Goal: Task Accomplishment & Management: Complete application form

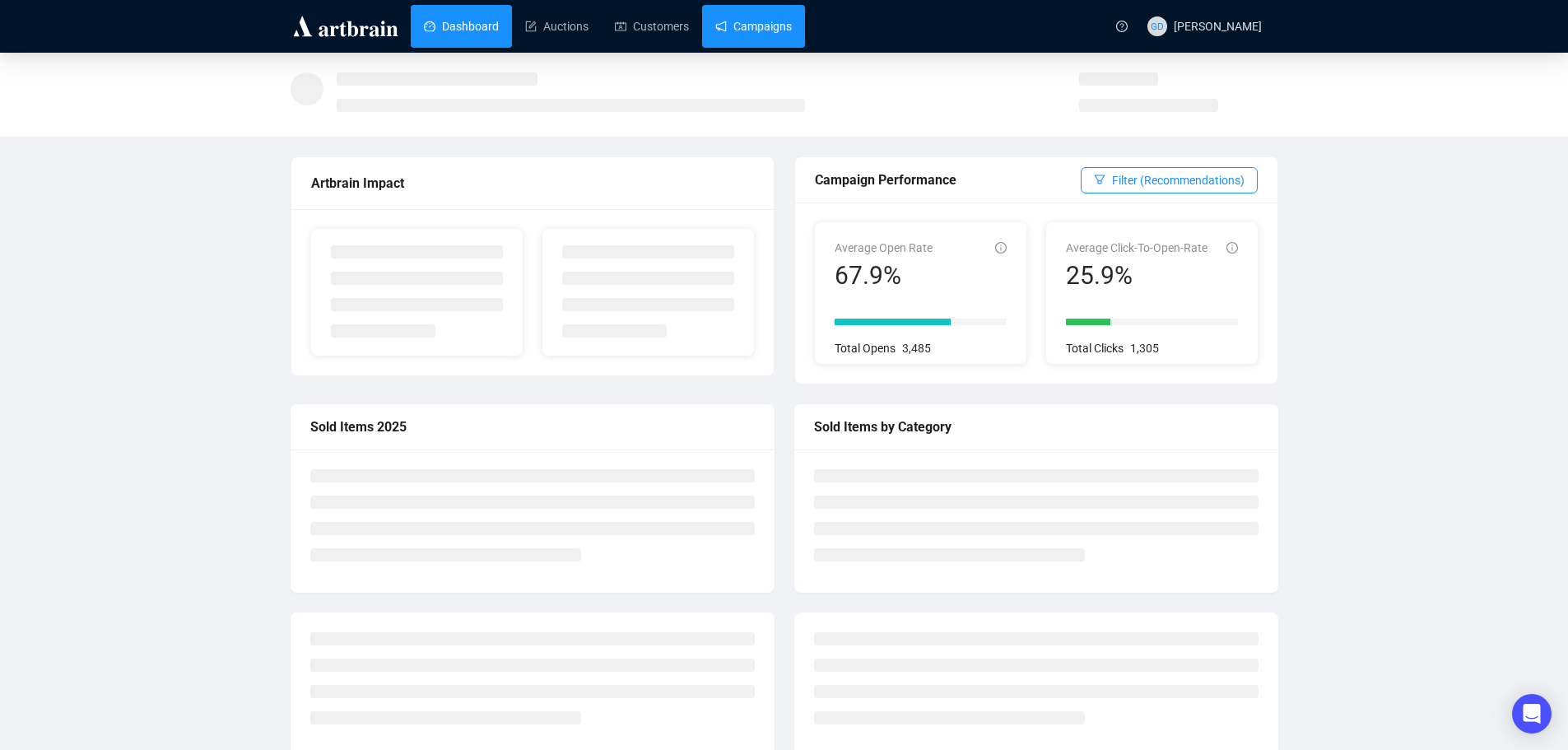
click at [715, 14] on link "Campaigns" at bounding box center [753, 27] width 77 height 43
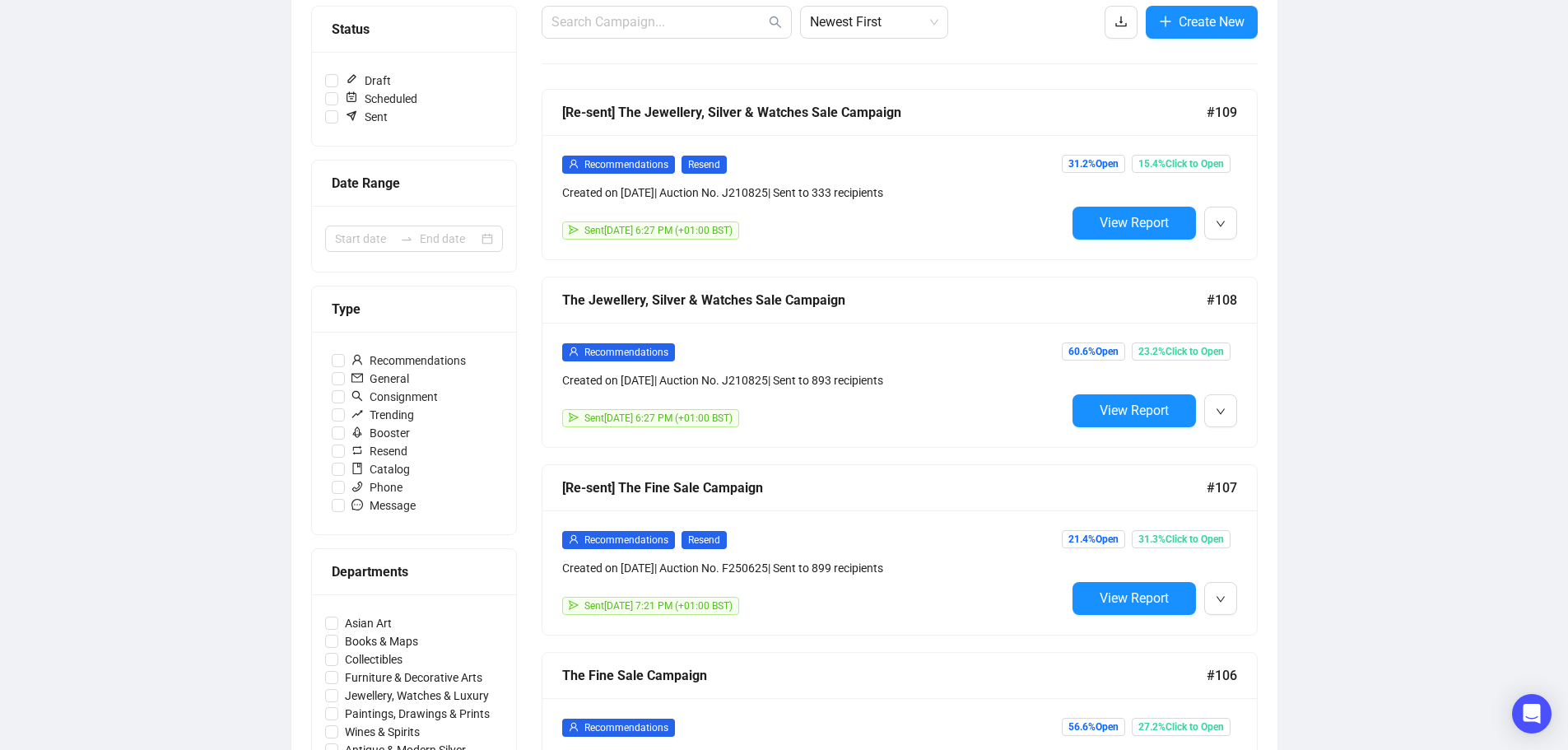
scroll to position [329, 0]
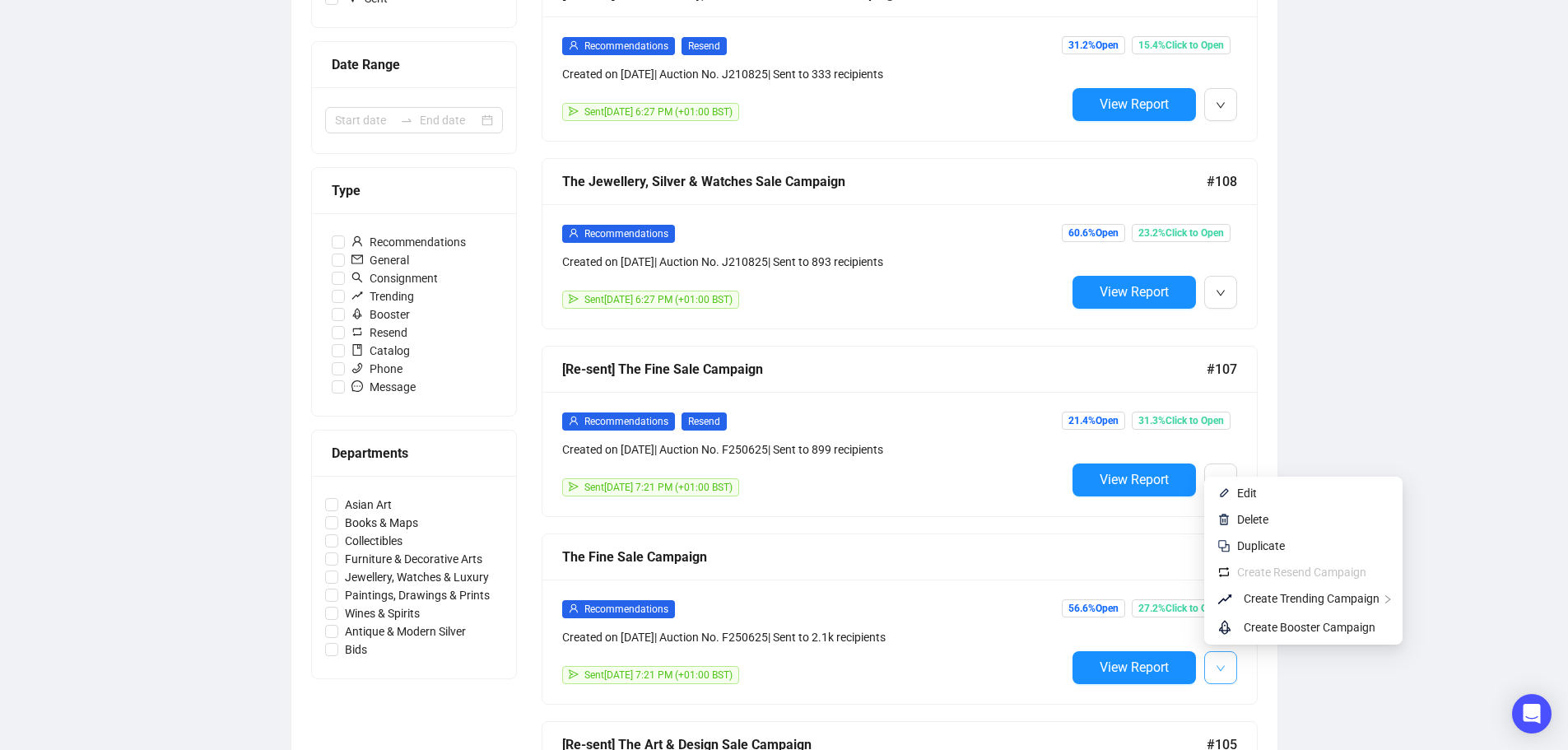
click at [1227, 664] on button "button" at bounding box center [1220, 667] width 32 height 32
click at [1247, 501] on span "Edit" at bounding box center [1313, 493] width 152 height 18
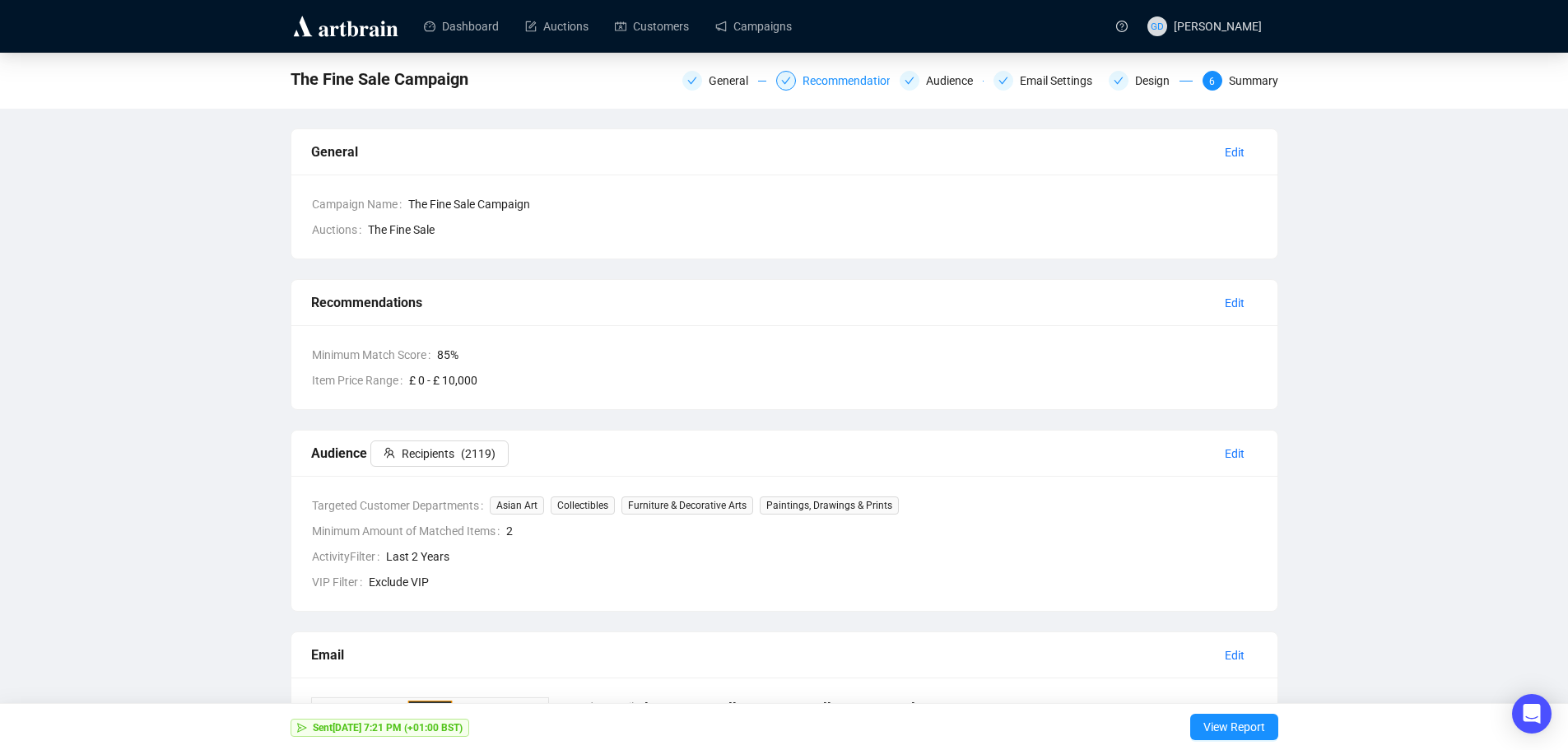
click at [810, 82] on div "Recommendations" at bounding box center [855, 80] width 106 height 20
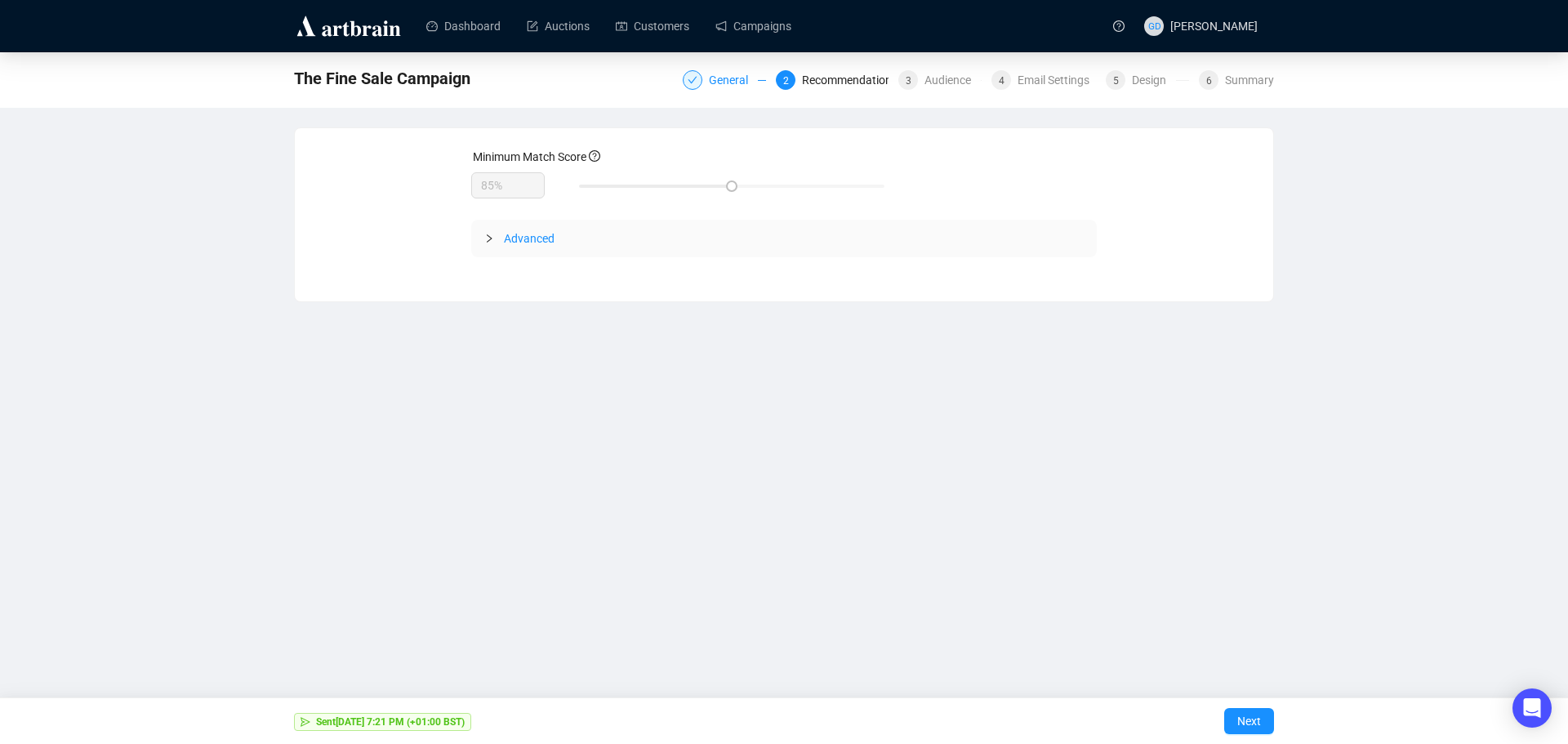
click at [725, 81] on div "General" at bounding box center [733, 80] width 49 height 20
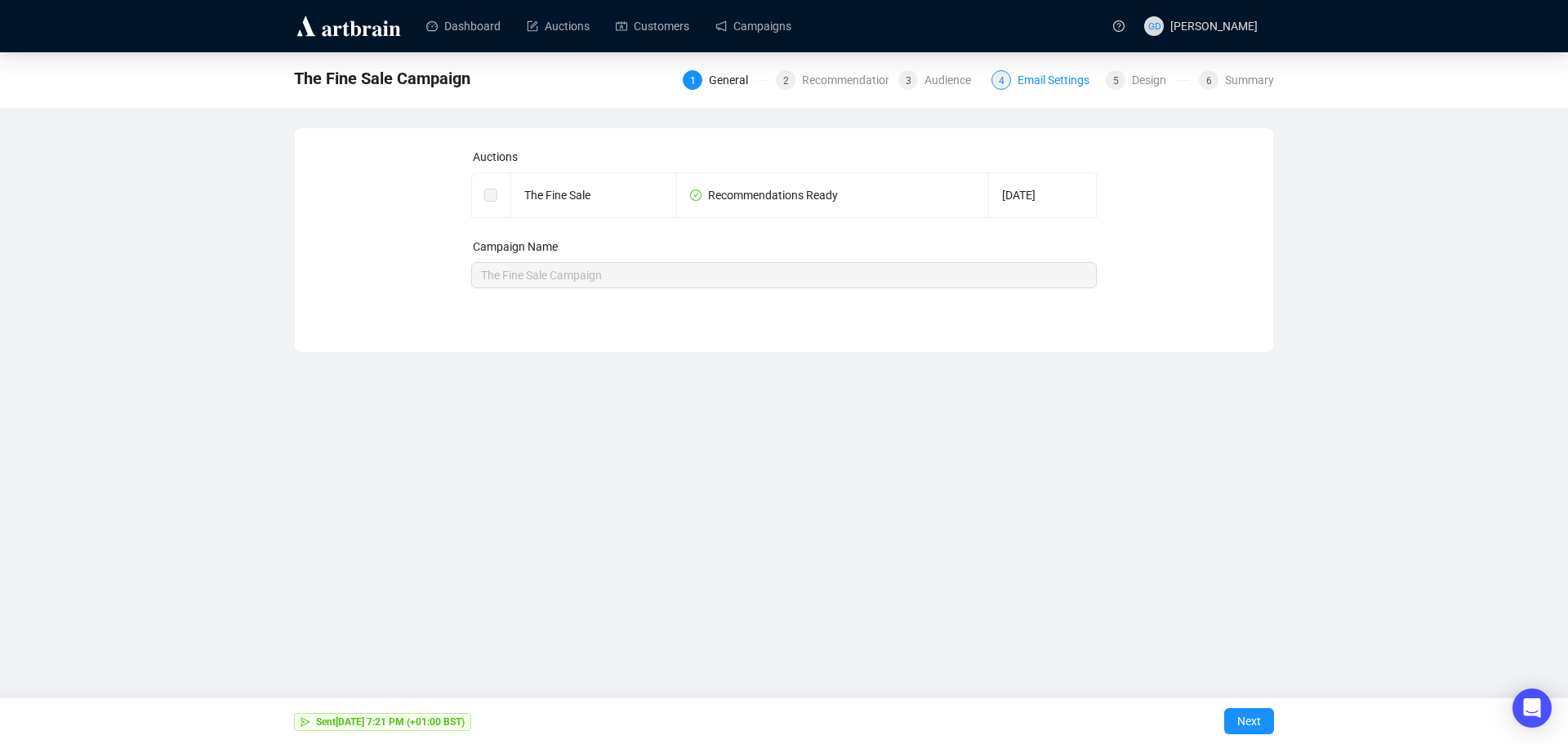
click at [1041, 82] on div "Email Settings" at bounding box center [1058, 80] width 81 height 20
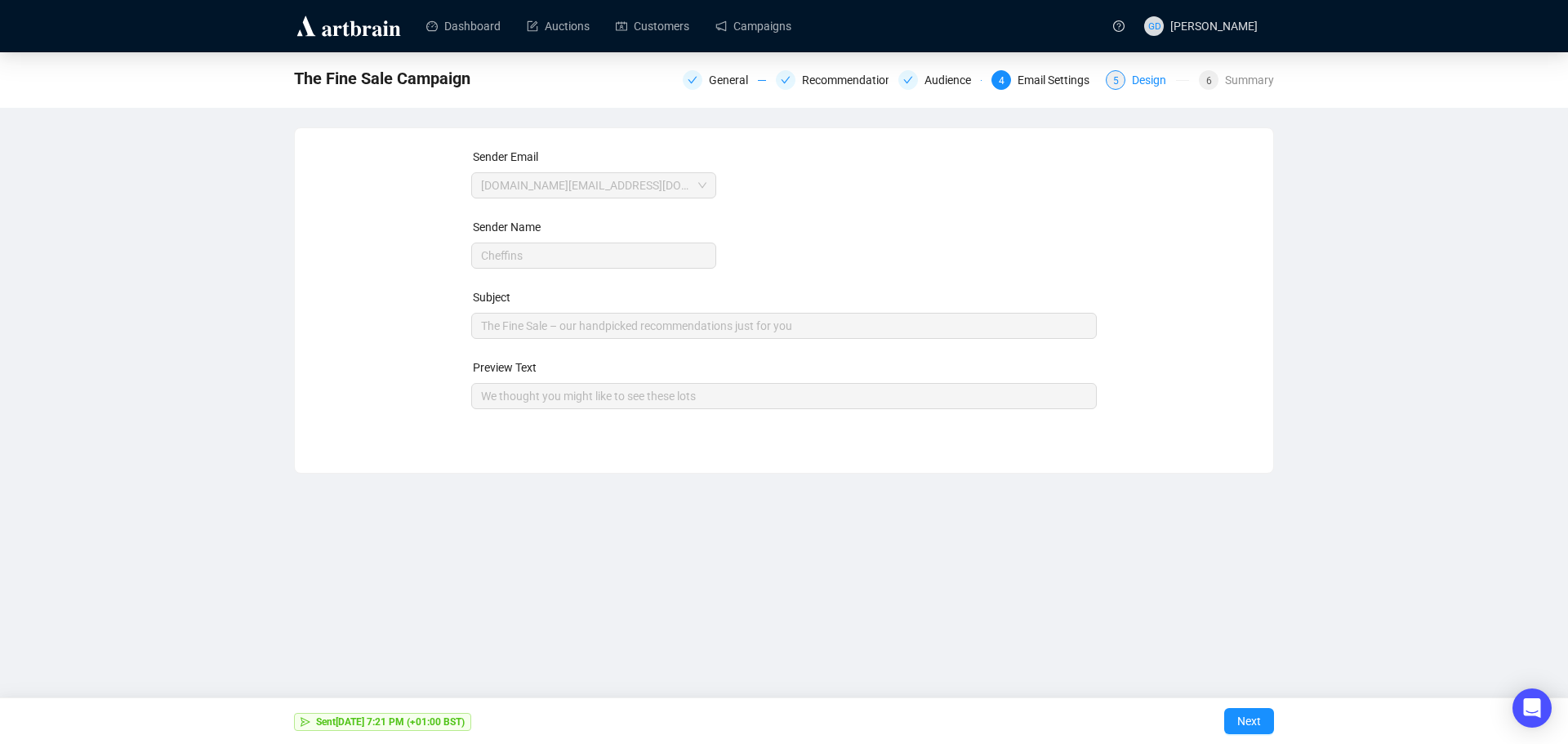
click at [1128, 74] on div "5 Design" at bounding box center [1147, 80] width 83 height 20
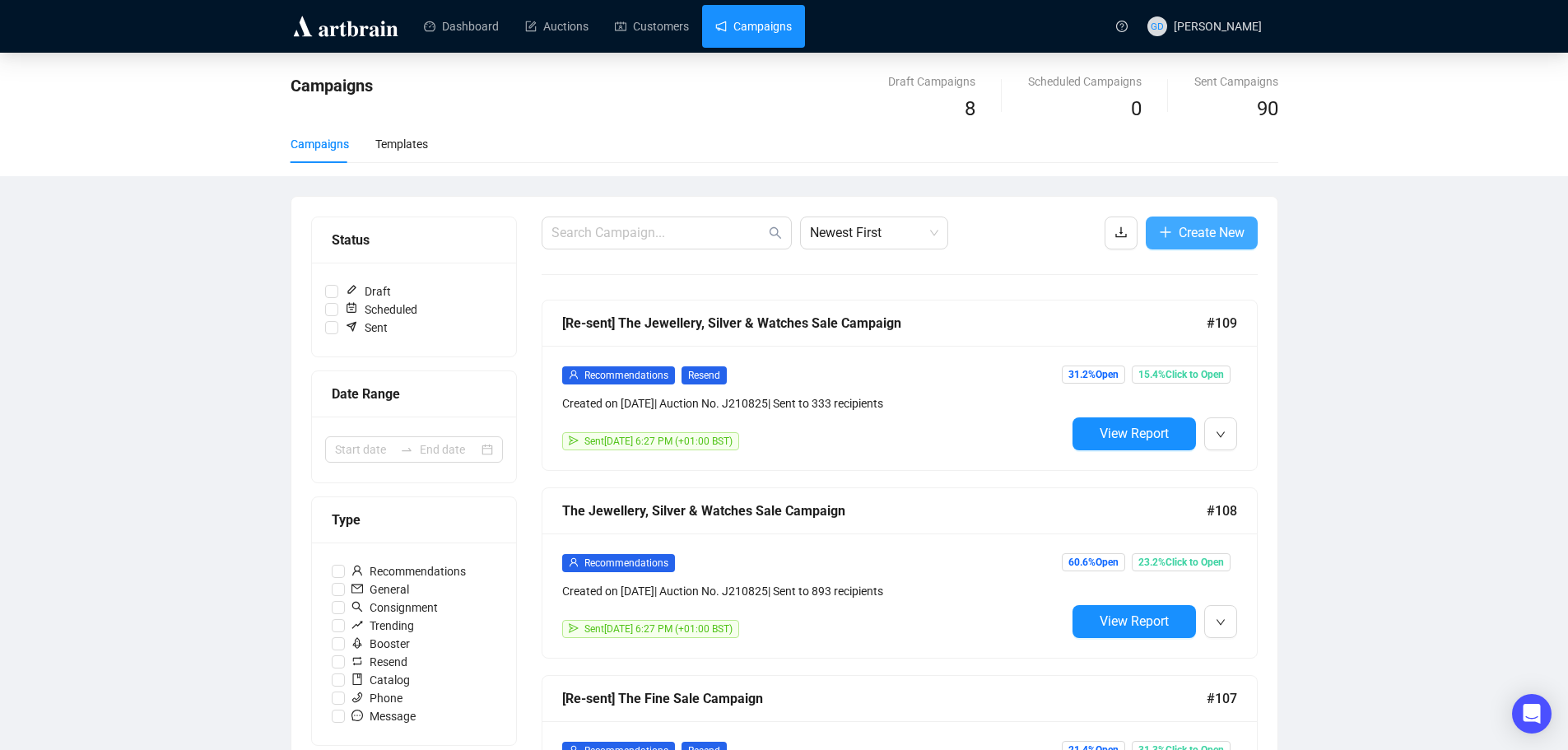
click at [1196, 238] on span "Create New" at bounding box center [1211, 233] width 66 height 21
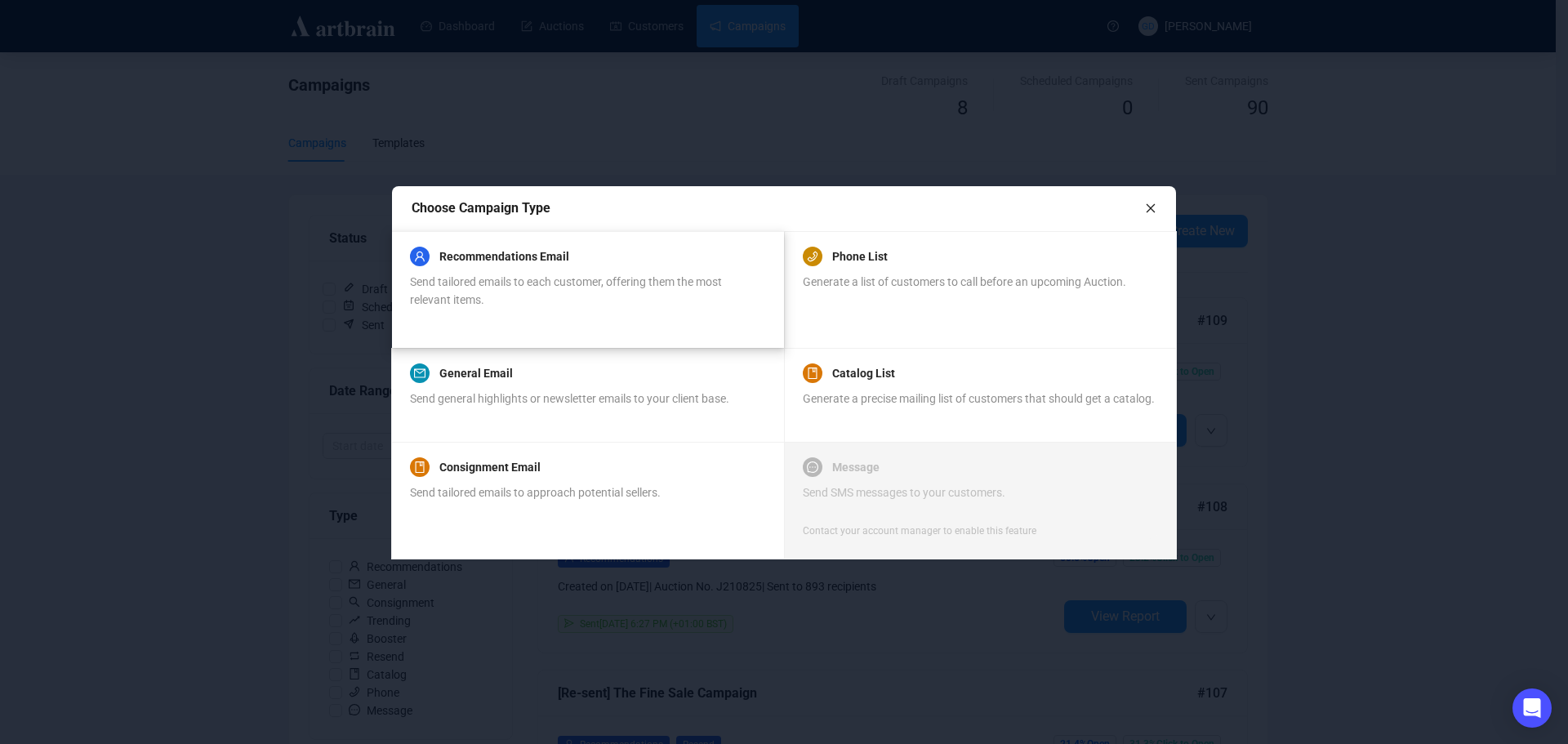
click at [524, 284] on span "Send tailored emails to each customer, offering them the most relevant items." at bounding box center [566, 290] width 312 height 31
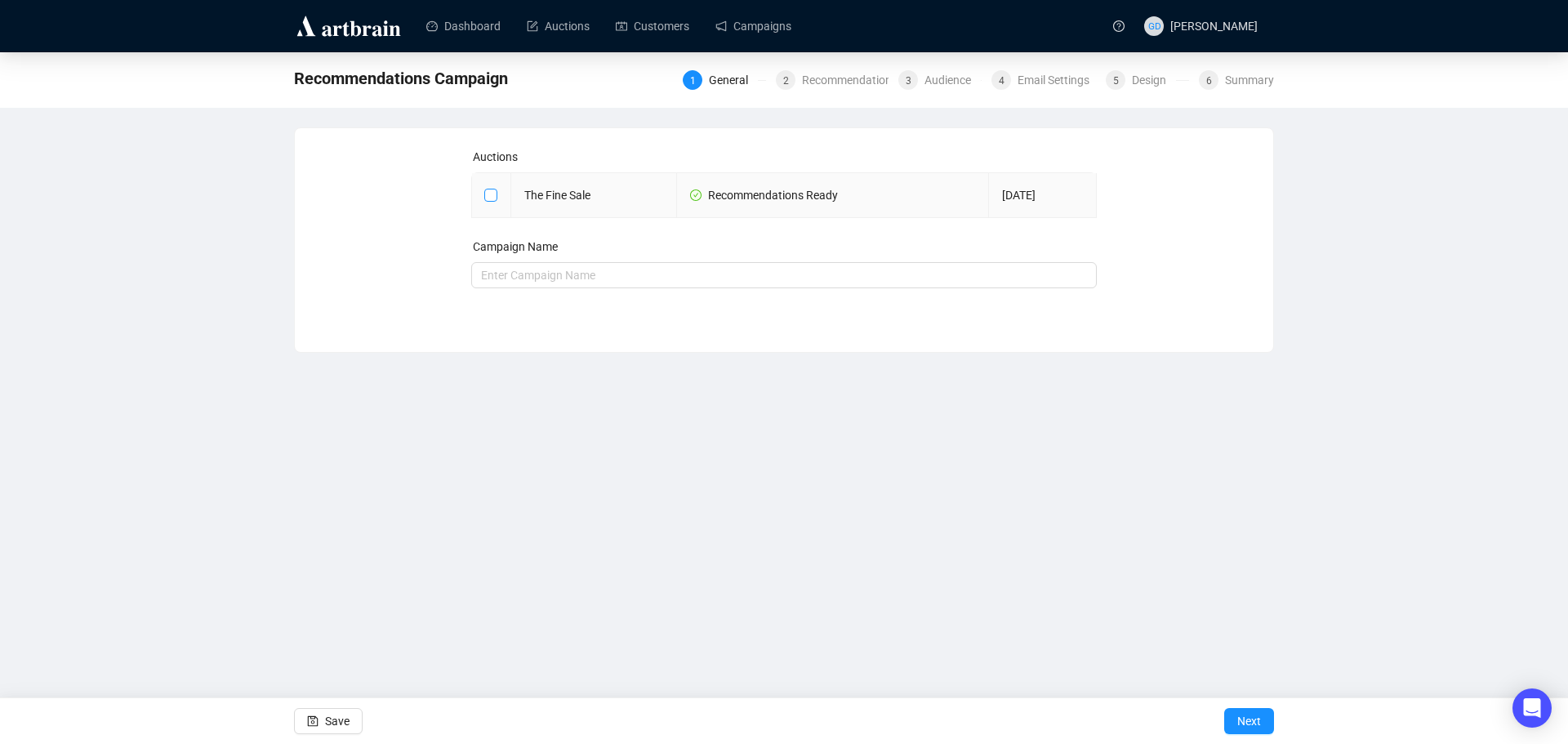
click at [492, 199] on input "checkbox" at bounding box center [490, 193] width 11 height 11
checkbox input "true"
type input "The Fine Sale Campaign"
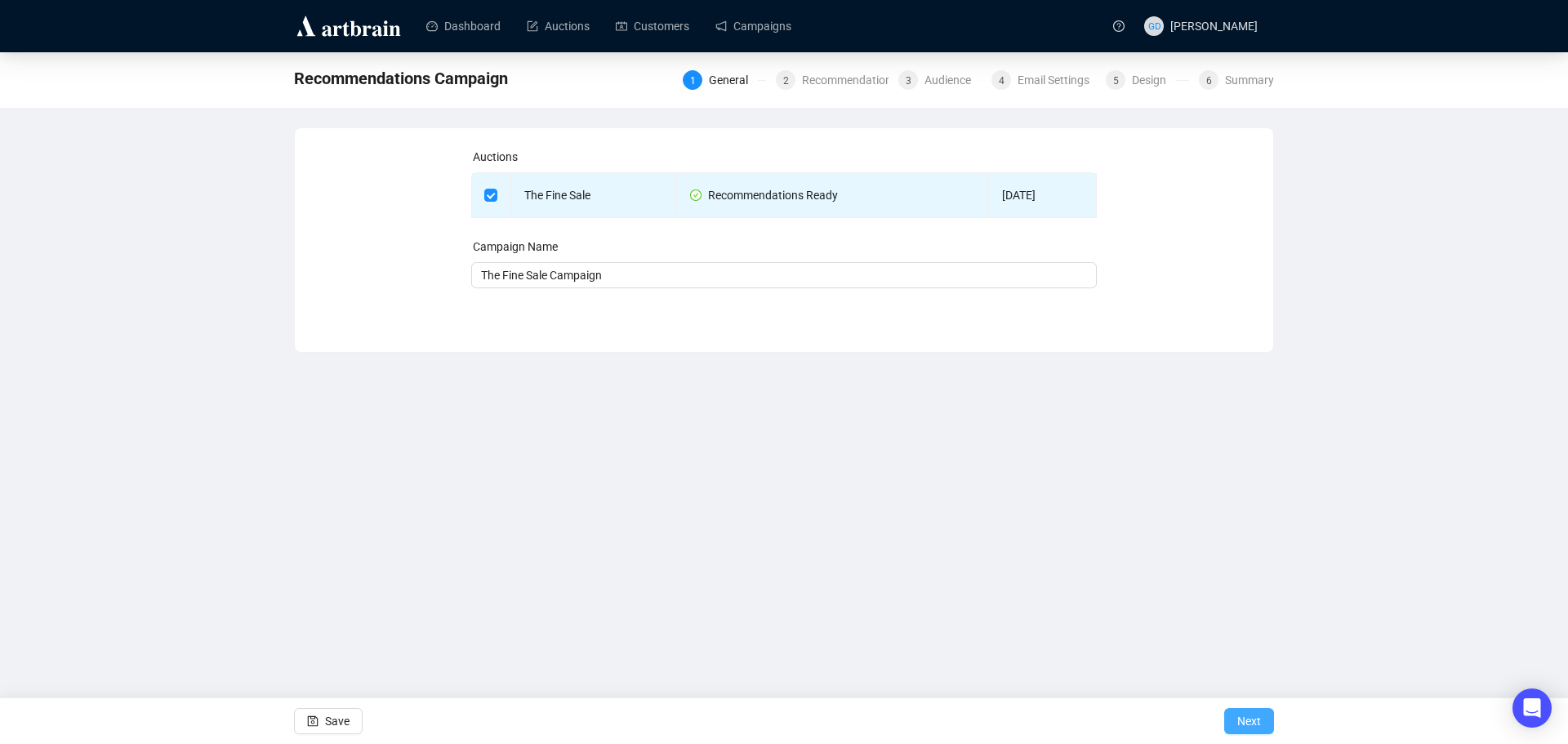
click at [1244, 719] on span "Next" at bounding box center [1249, 721] width 24 height 46
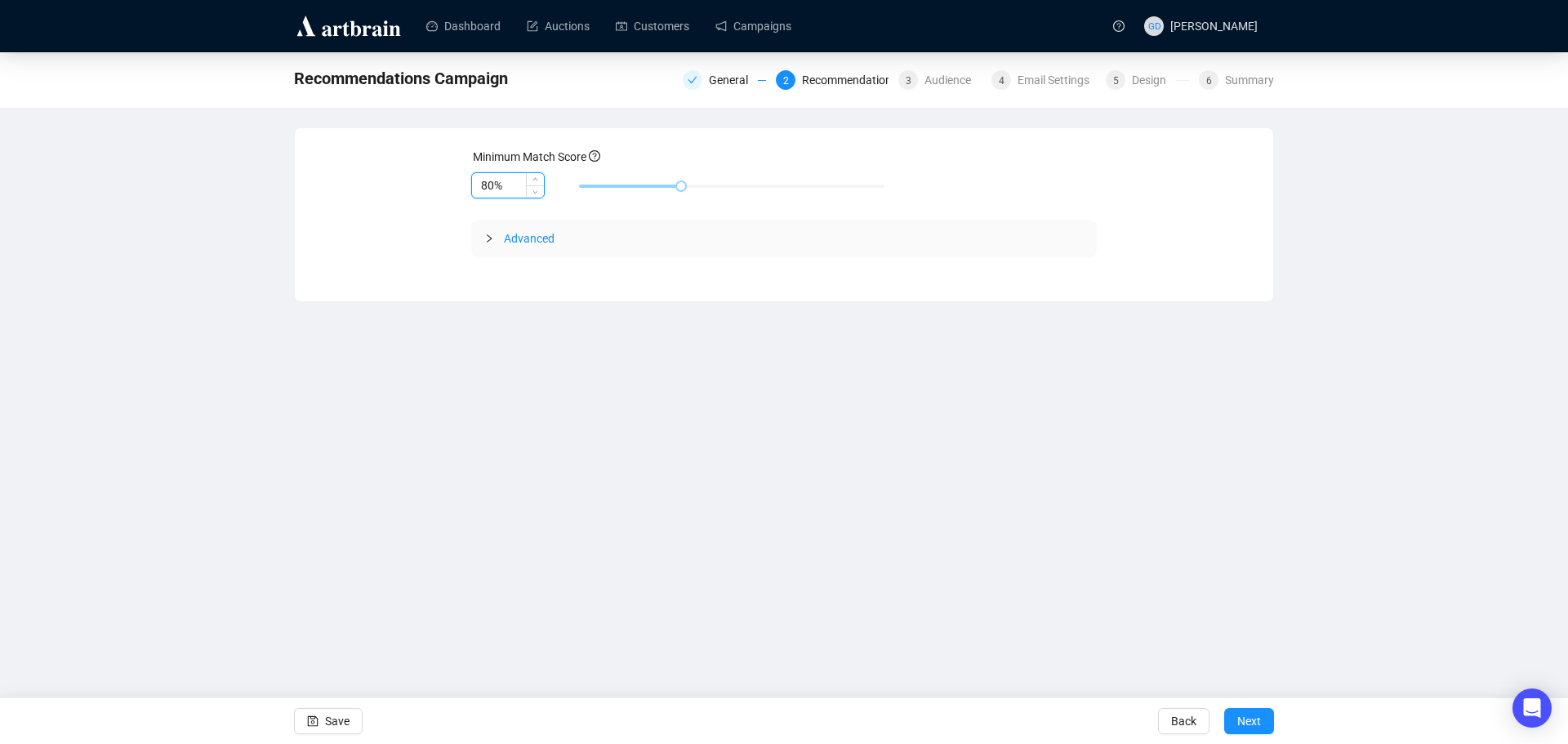
click at [490, 185] on input "80%" at bounding box center [507, 185] width 72 height 25
type input "85%"
click at [535, 253] on div "Advanced" at bounding box center [784, 238] width 626 height 37
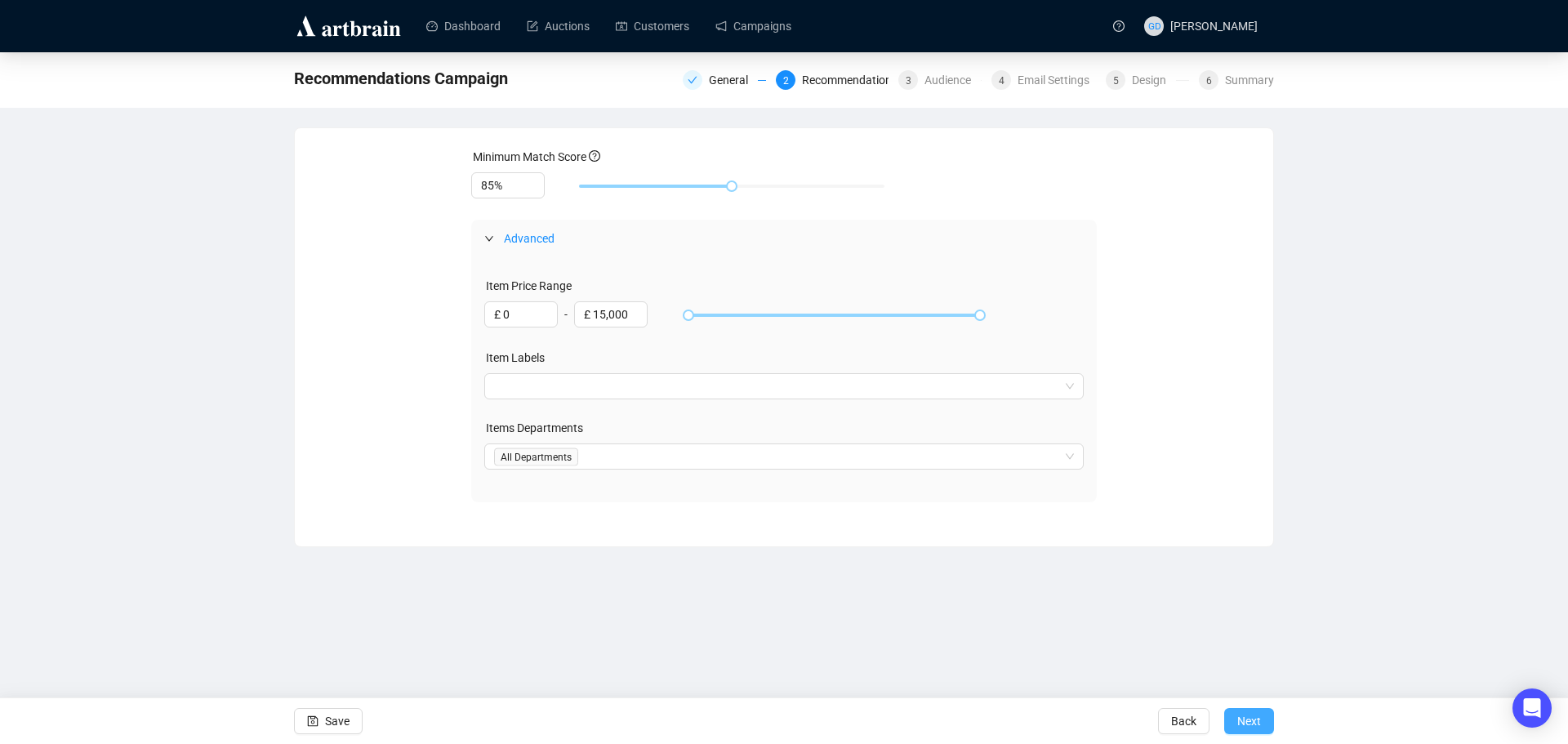
click at [1263, 715] on button "Next" at bounding box center [1249, 720] width 50 height 26
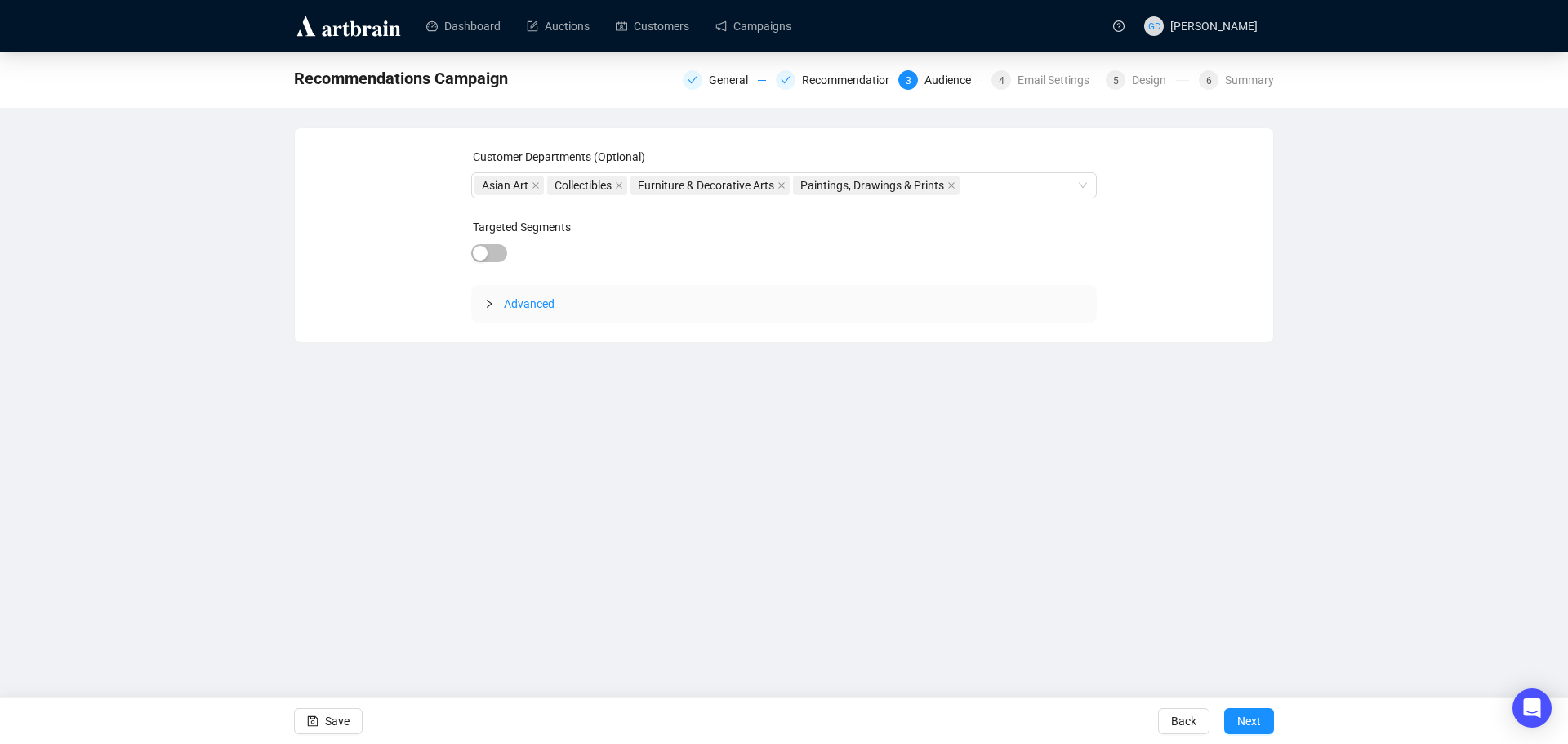
click at [515, 299] on span "Advanced" at bounding box center [529, 303] width 51 height 13
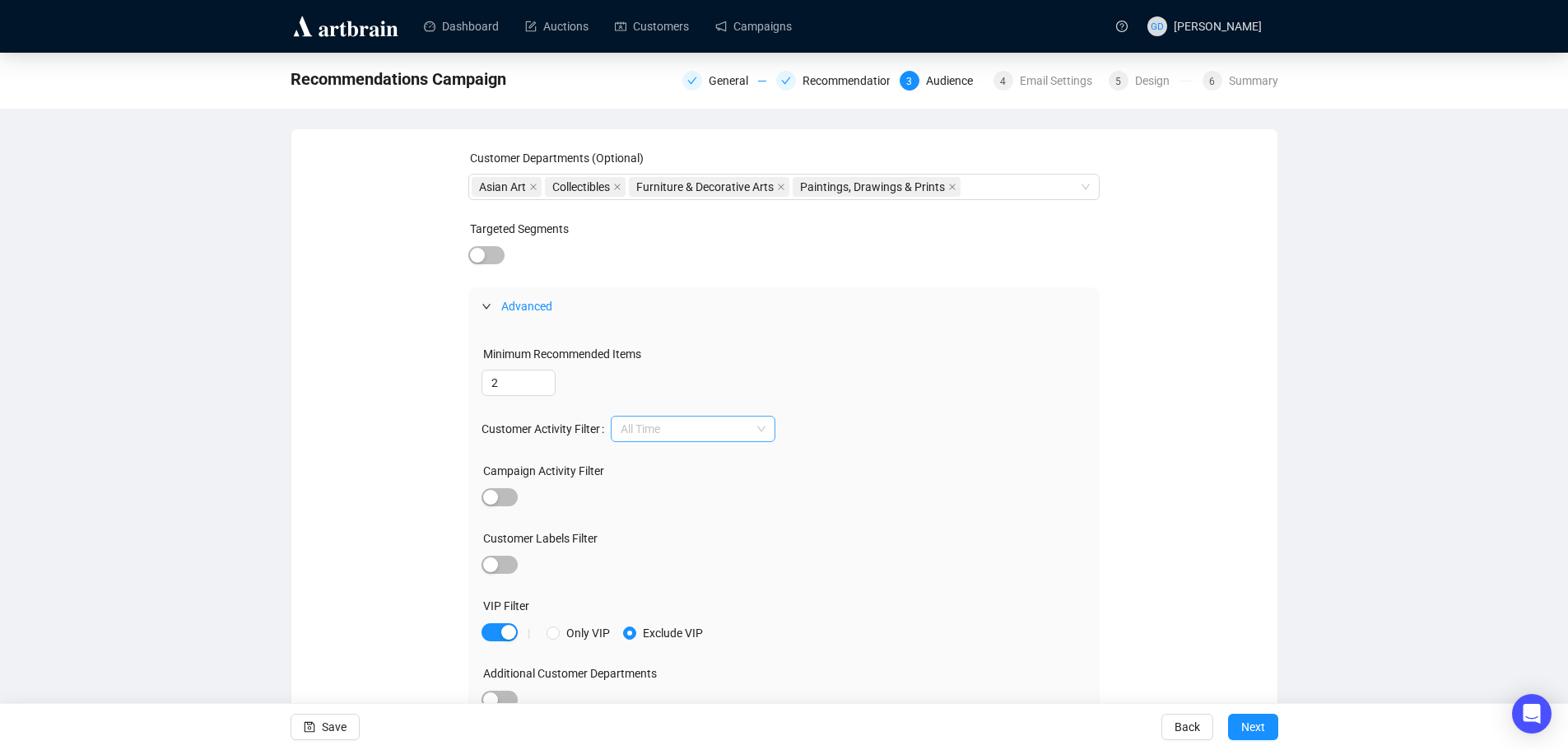
click at [713, 434] on span "All Time" at bounding box center [693, 428] width 144 height 25
click at [699, 481] on div "Last 2 Years" at bounding box center [693, 487] width 139 height 18
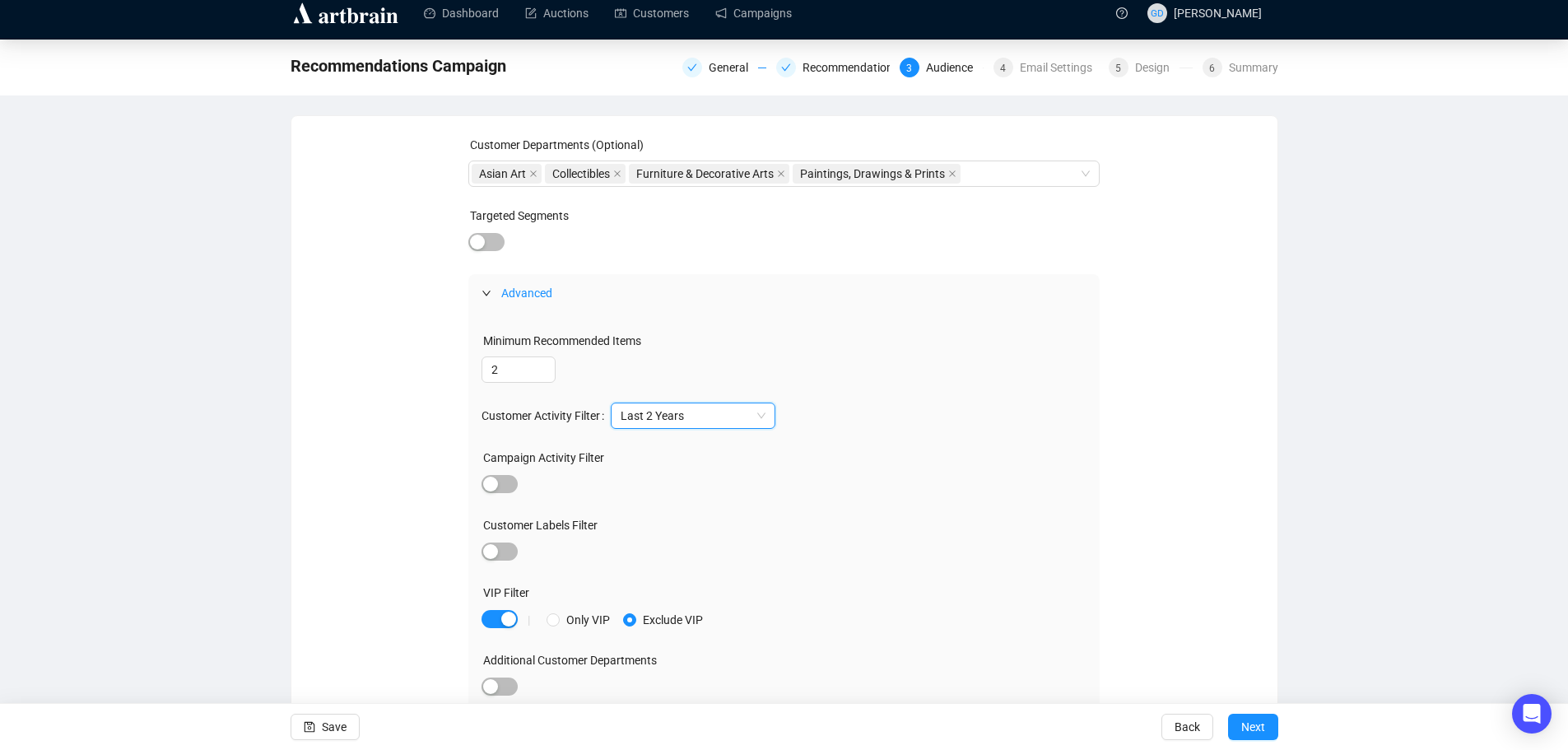
scroll to position [15, 0]
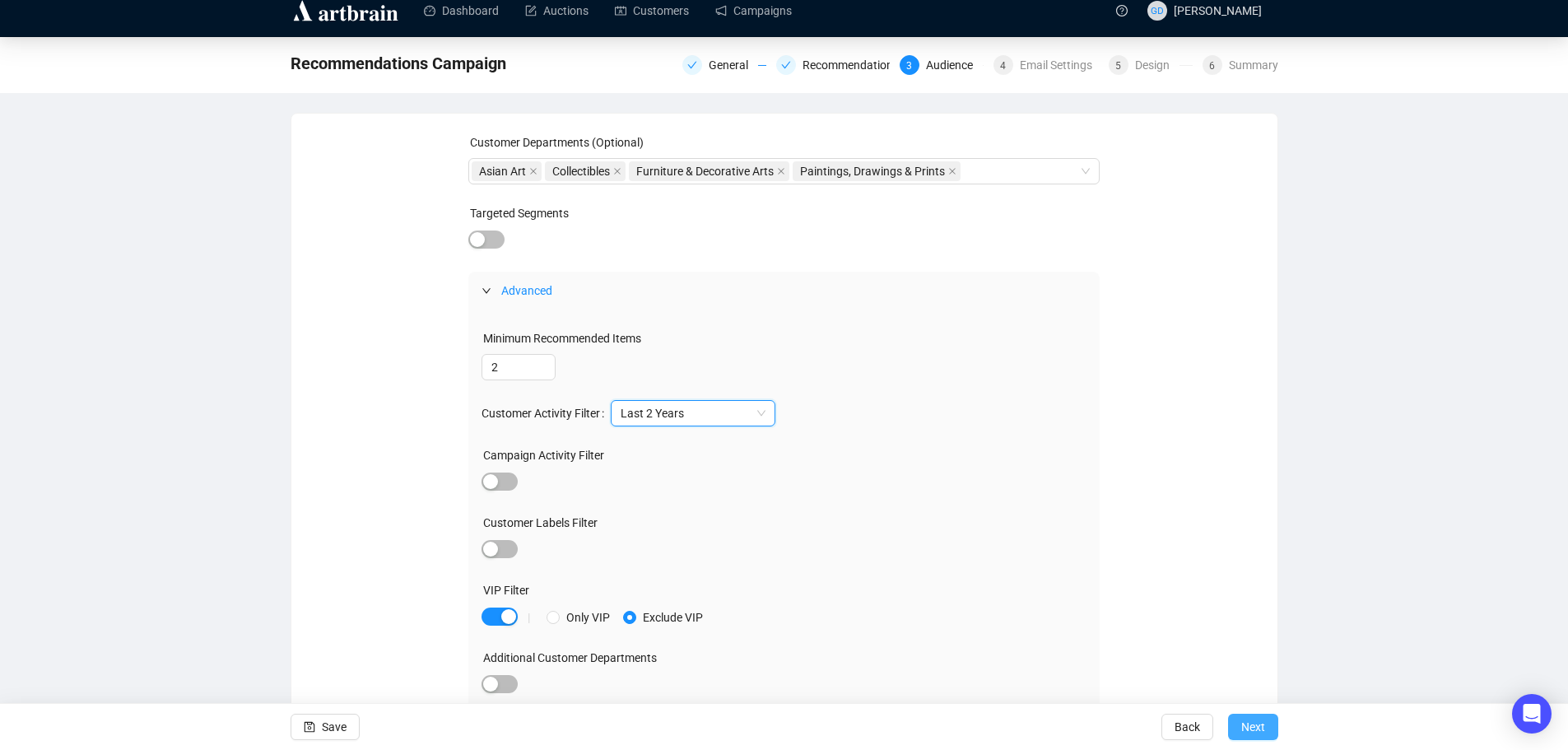
click at [1253, 720] on span "Next" at bounding box center [1253, 727] width 24 height 46
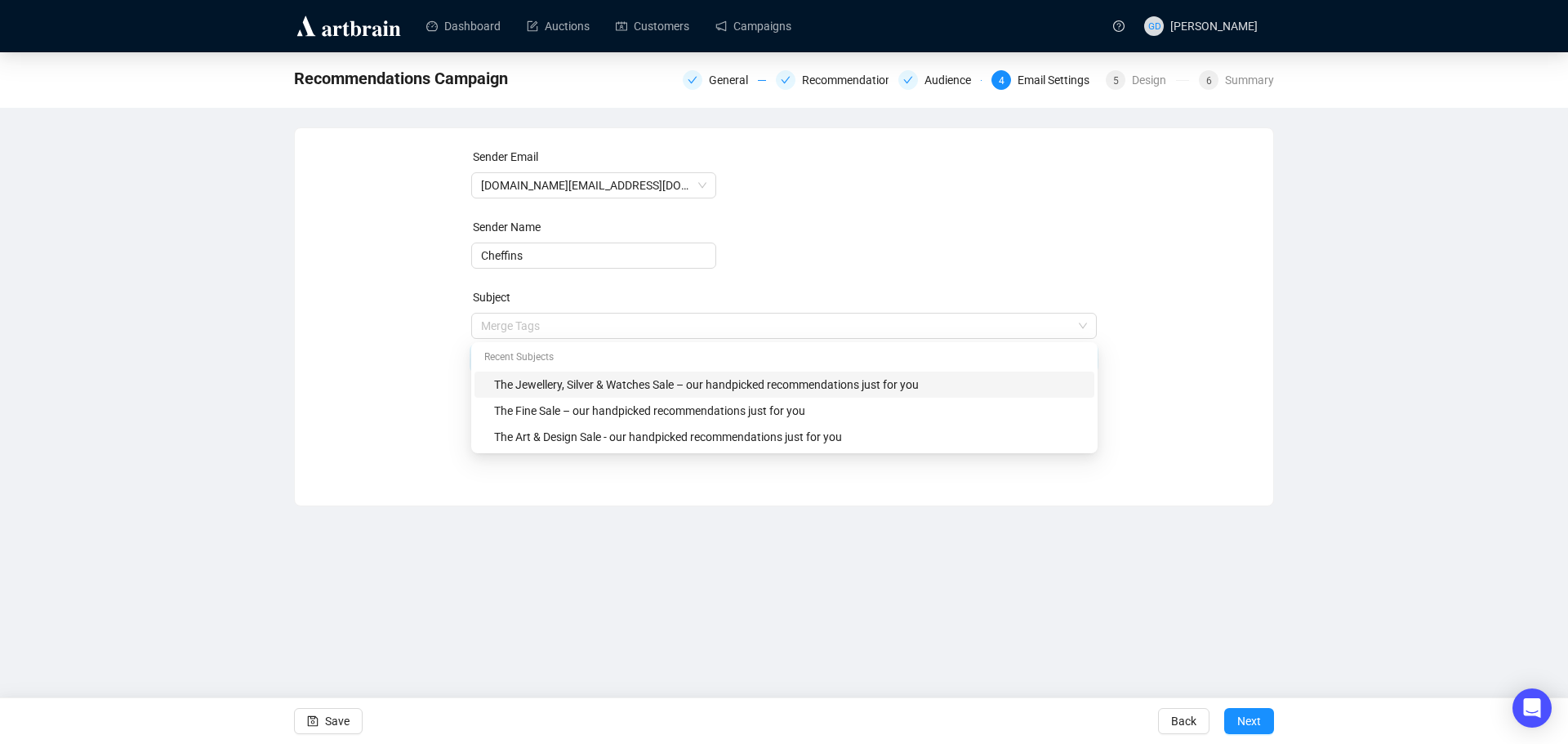
click at [754, 326] on span "Merge Tags The Jewellery, Silver & Watches Sale – our handpicked recommendation…" at bounding box center [784, 342] width 626 height 46
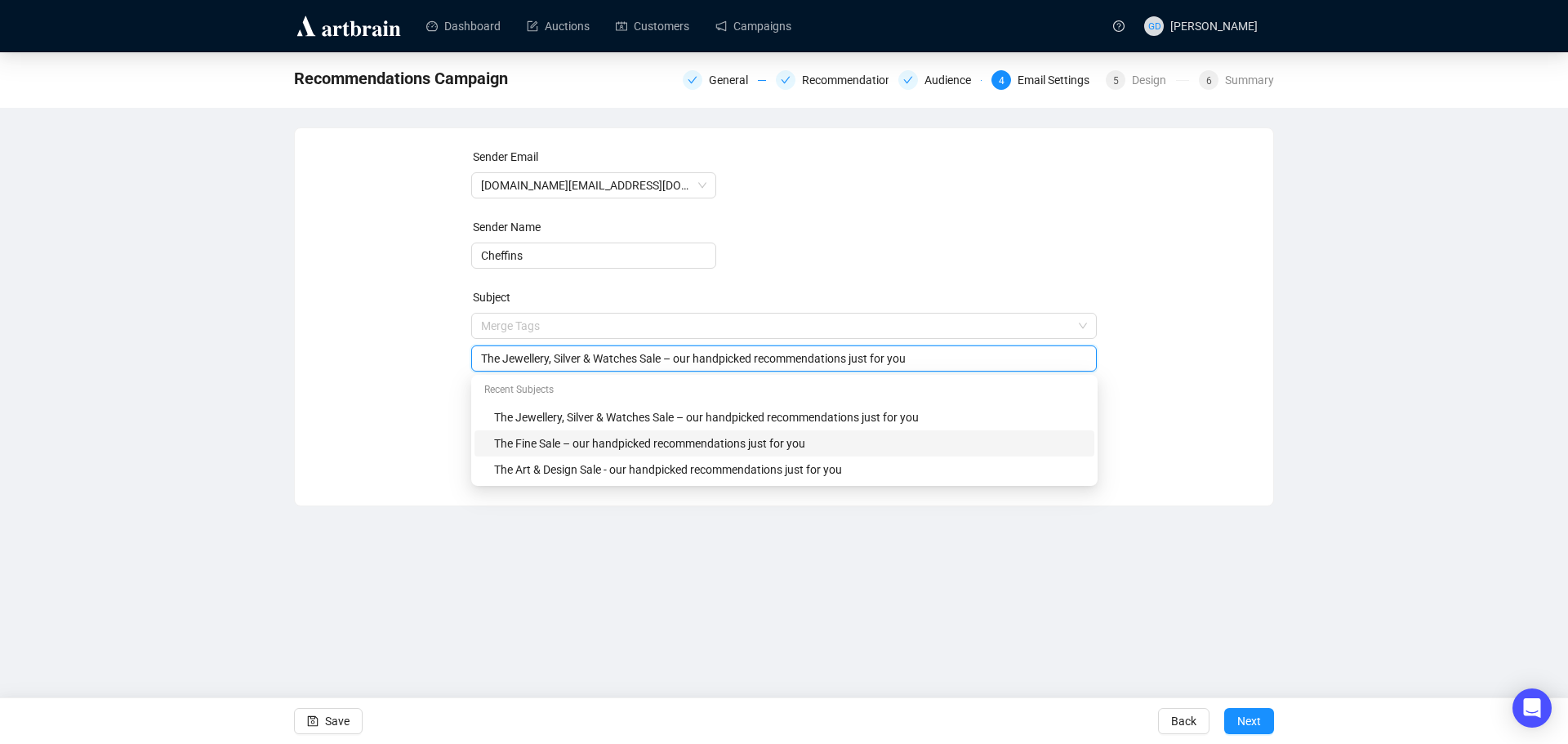
click at [690, 448] on div "The Fine Sale – our handpicked recommendations just for you" at bounding box center [789, 443] width 591 height 18
type input "The Fine Sale – our handpicked recommendations just for you"
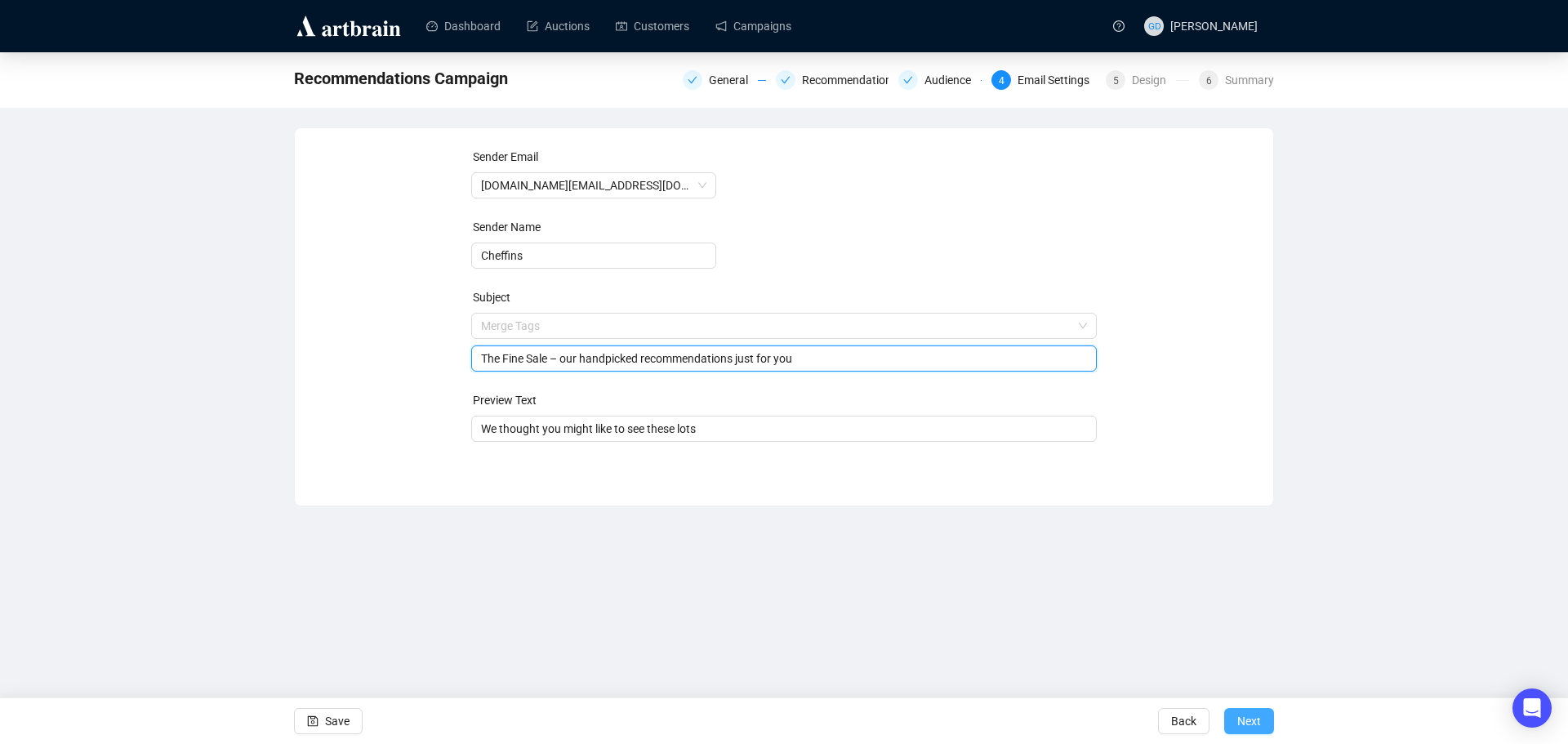
click at [1259, 717] on span "Next" at bounding box center [1249, 721] width 24 height 46
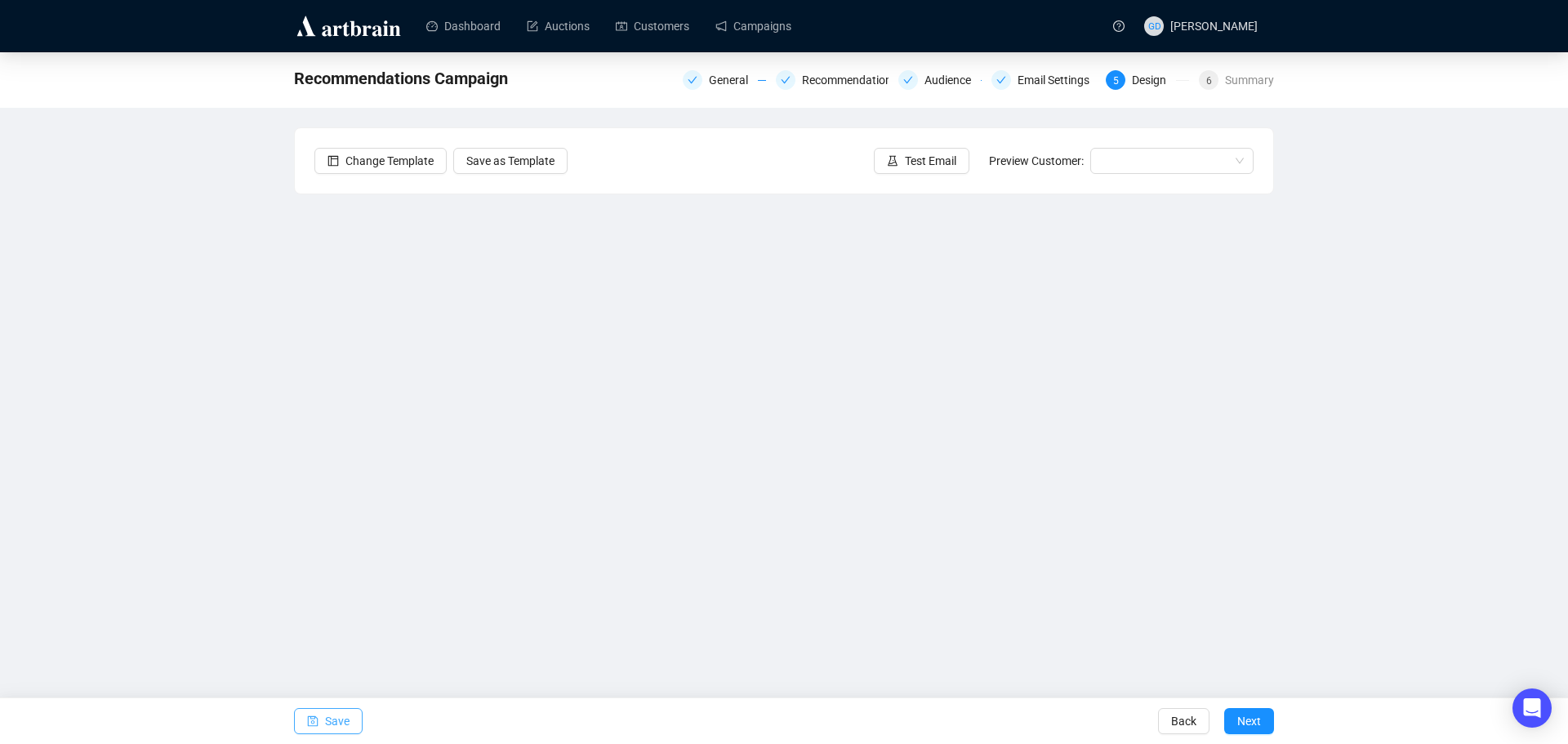
click at [337, 723] on span "Save" at bounding box center [337, 721] width 25 height 46
click at [1256, 723] on span "Next" at bounding box center [1249, 721] width 24 height 46
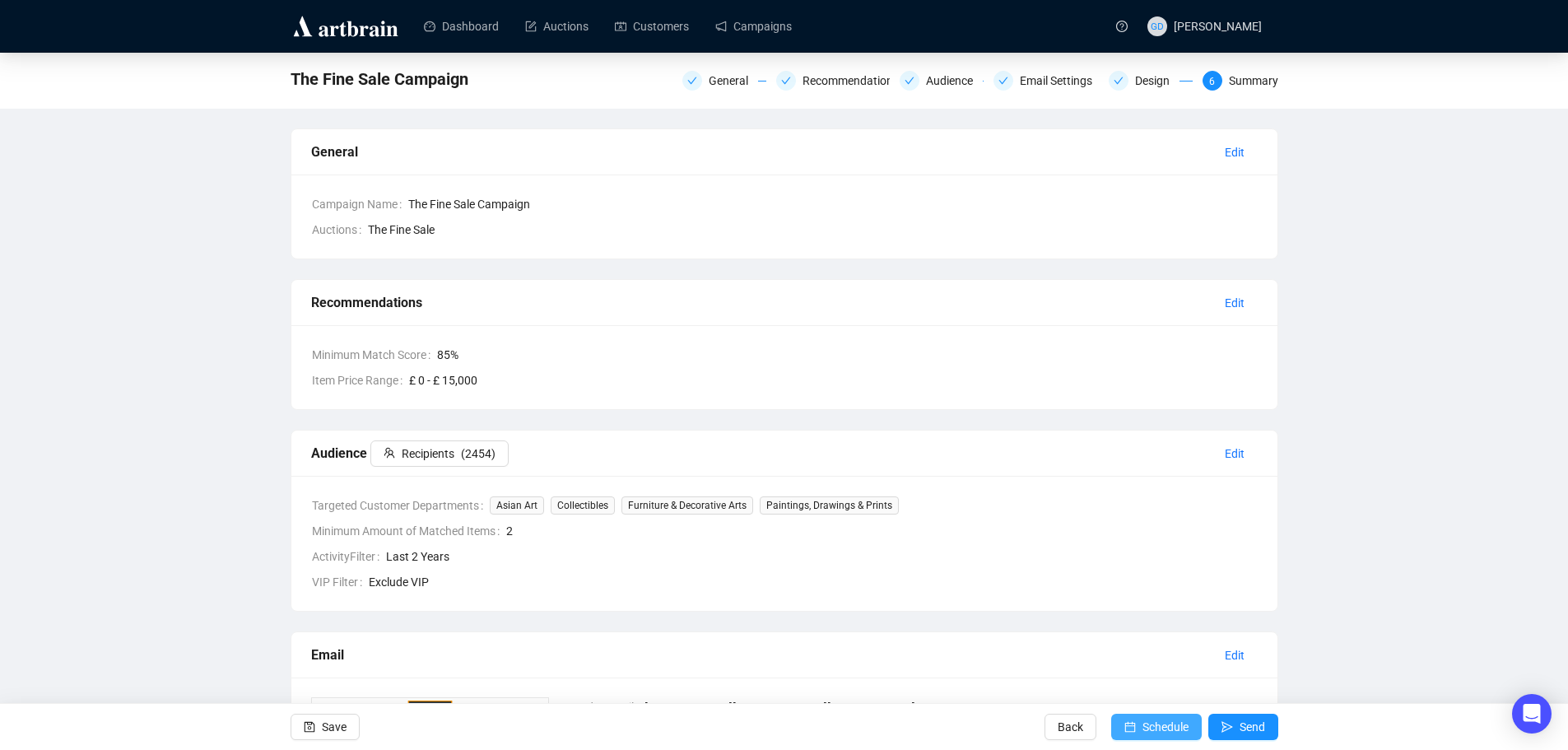
click at [1160, 724] on span "Schedule" at bounding box center [1165, 727] width 46 height 46
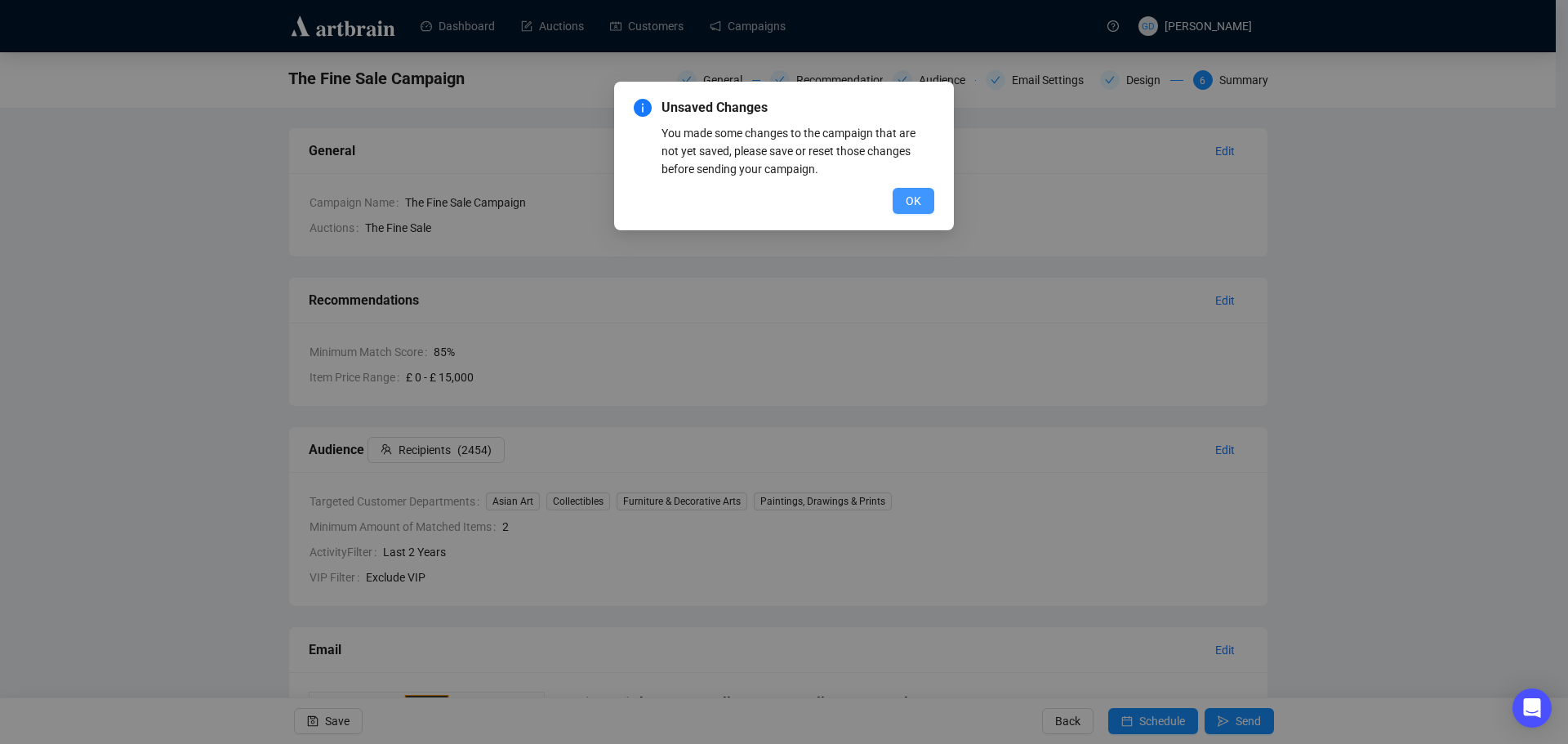
click at [925, 202] on button "OK" at bounding box center [913, 200] width 42 height 26
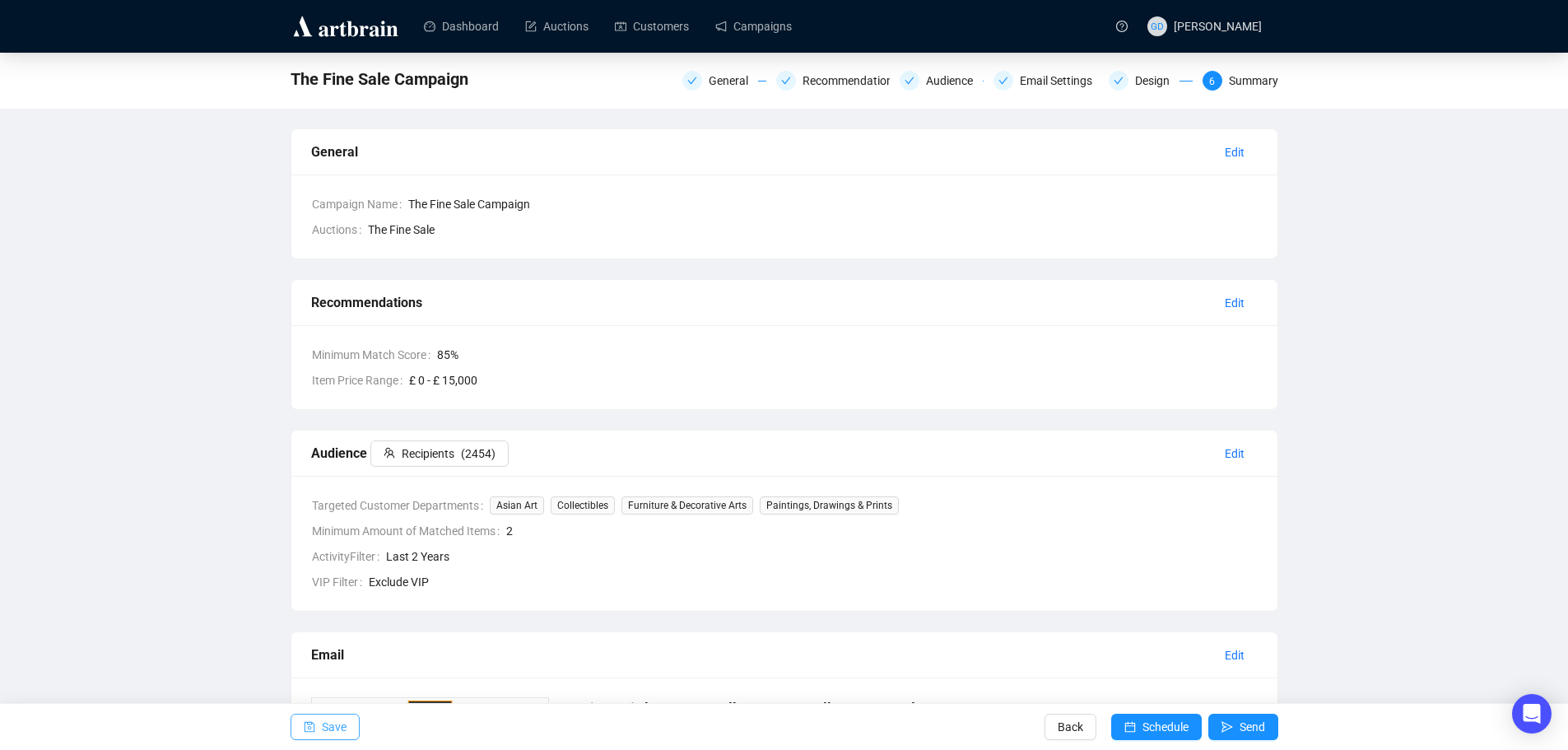
click at [347, 725] on button "Save" at bounding box center [325, 726] width 69 height 27
click at [1144, 718] on span "Schedule" at bounding box center [1165, 727] width 46 height 46
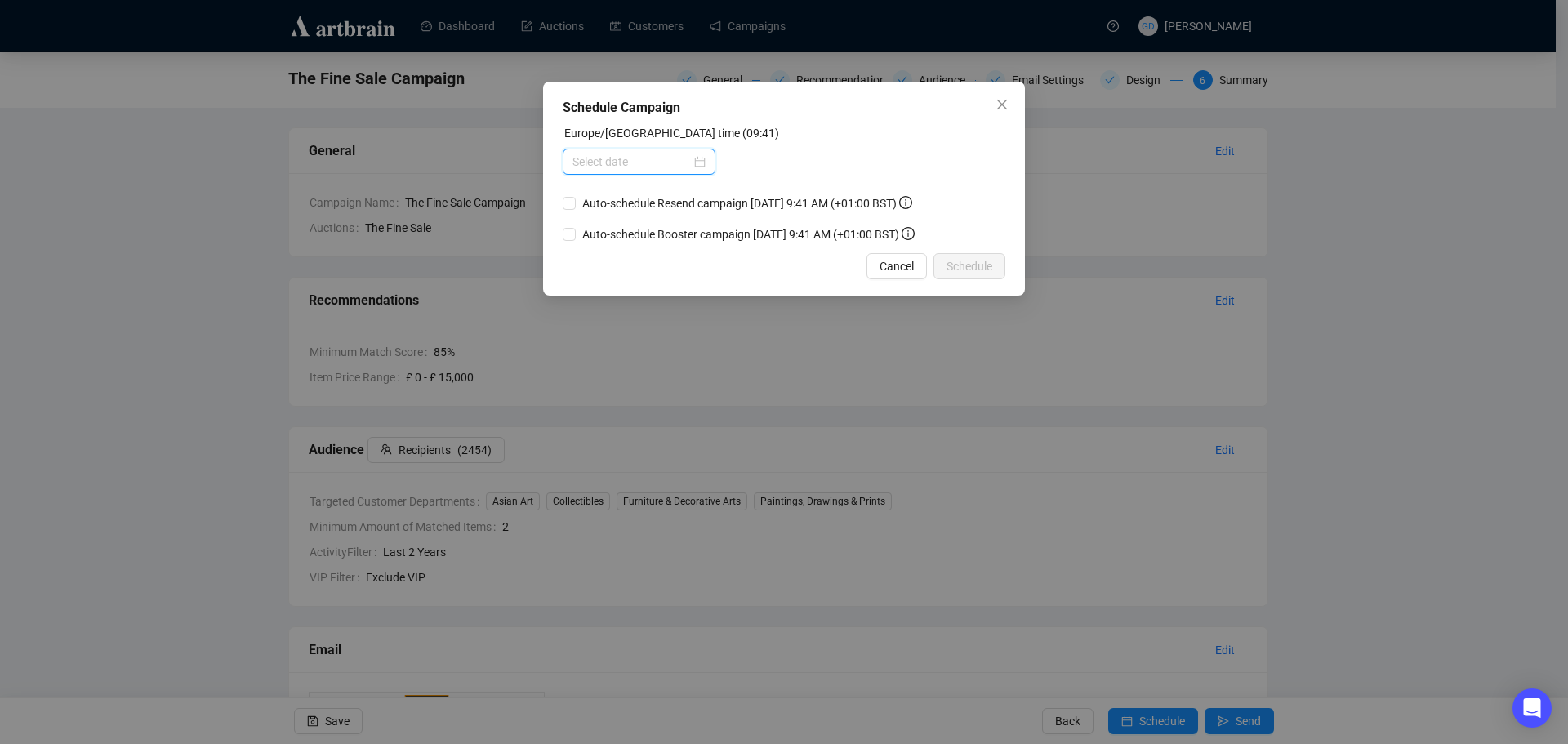
click at [663, 157] on input at bounding box center [632, 161] width 119 height 18
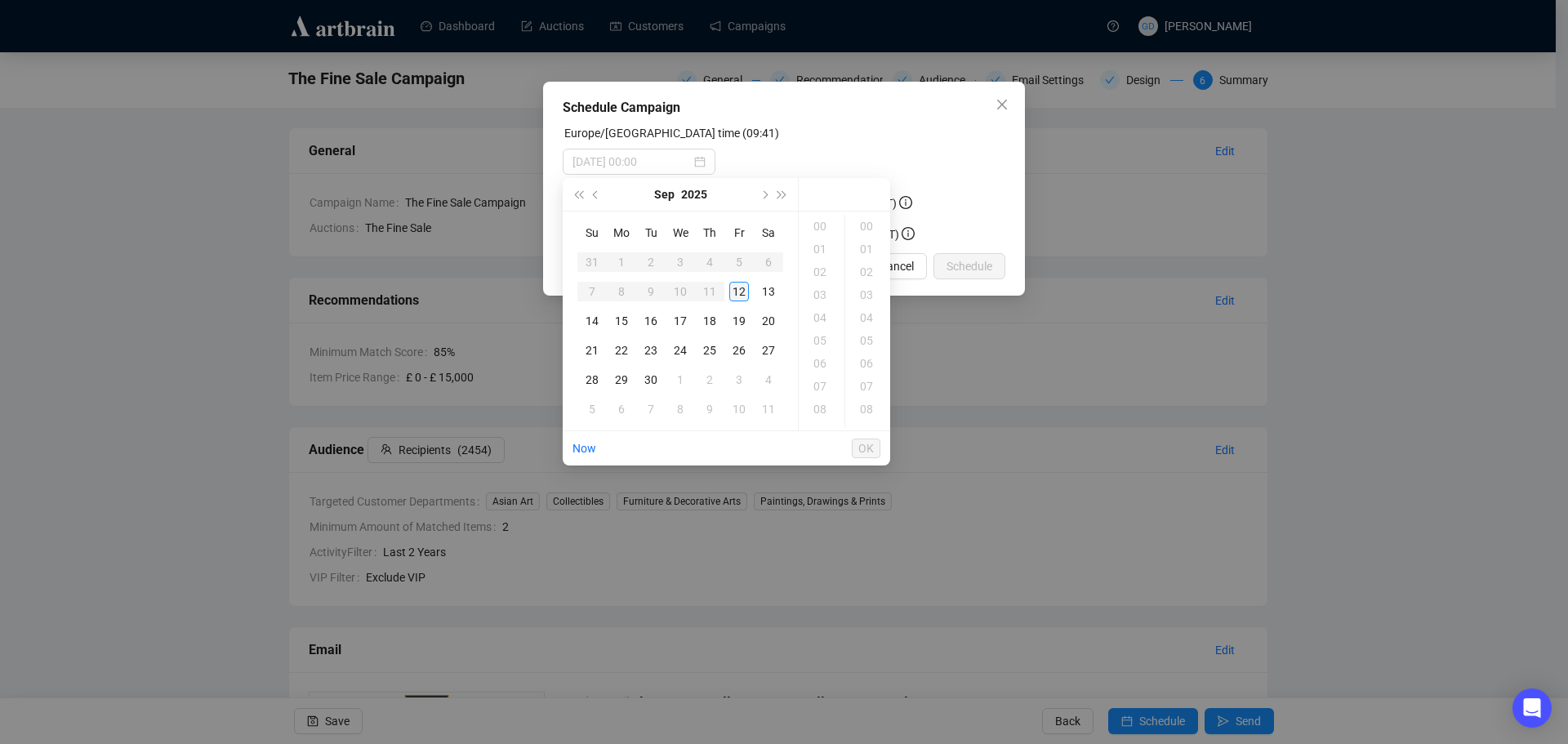
click at [740, 292] on div "12" at bounding box center [738, 291] width 20 height 20
click at [819, 334] on div "18" at bounding box center [821, 327] width 39 height 23
click at [862, 334] on div "20" at bounding box center [868, 327] width 39 height 23
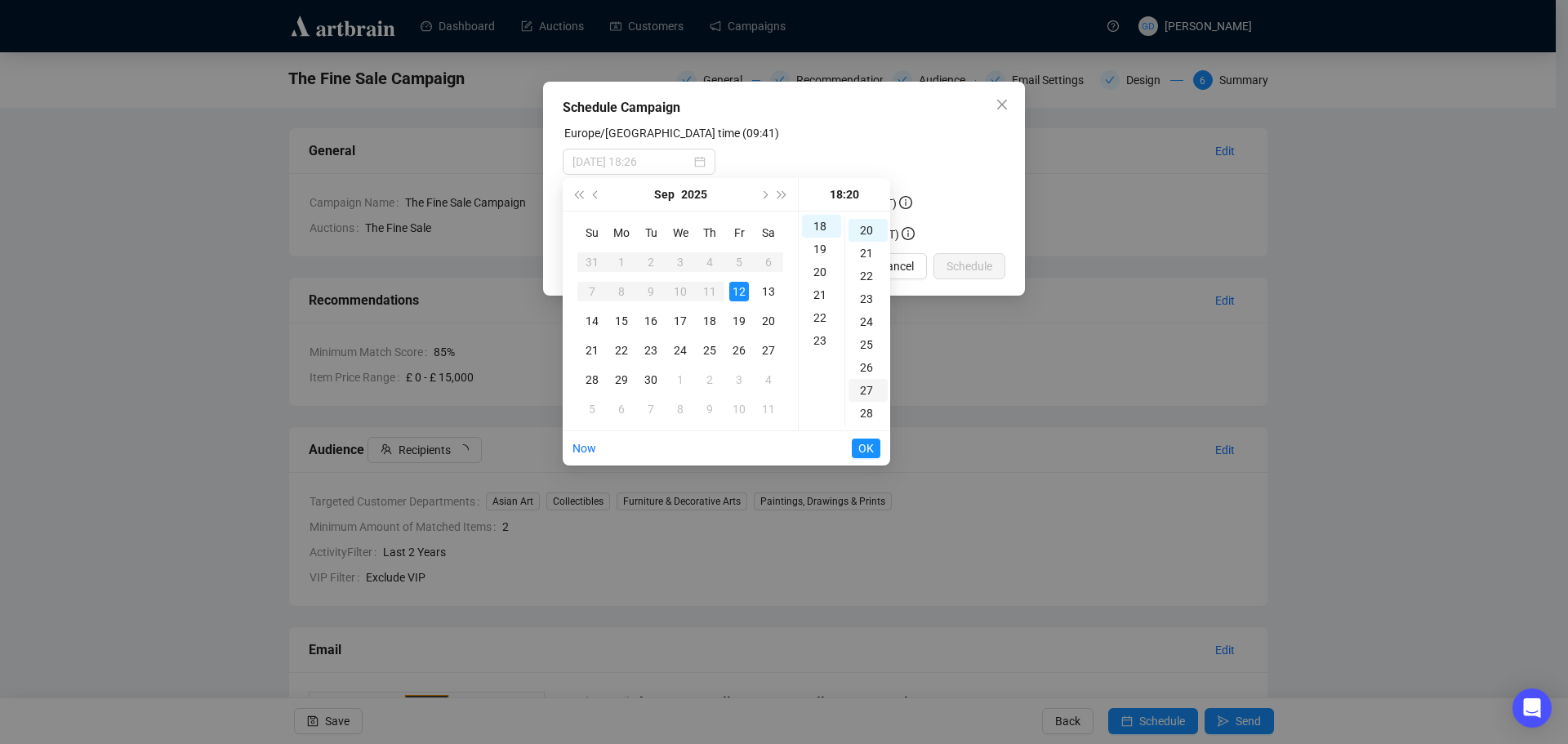
scroll to position [457, 0]
click at [872, 296] on div "23" at bounding box center [868, 294] width 39 height 23
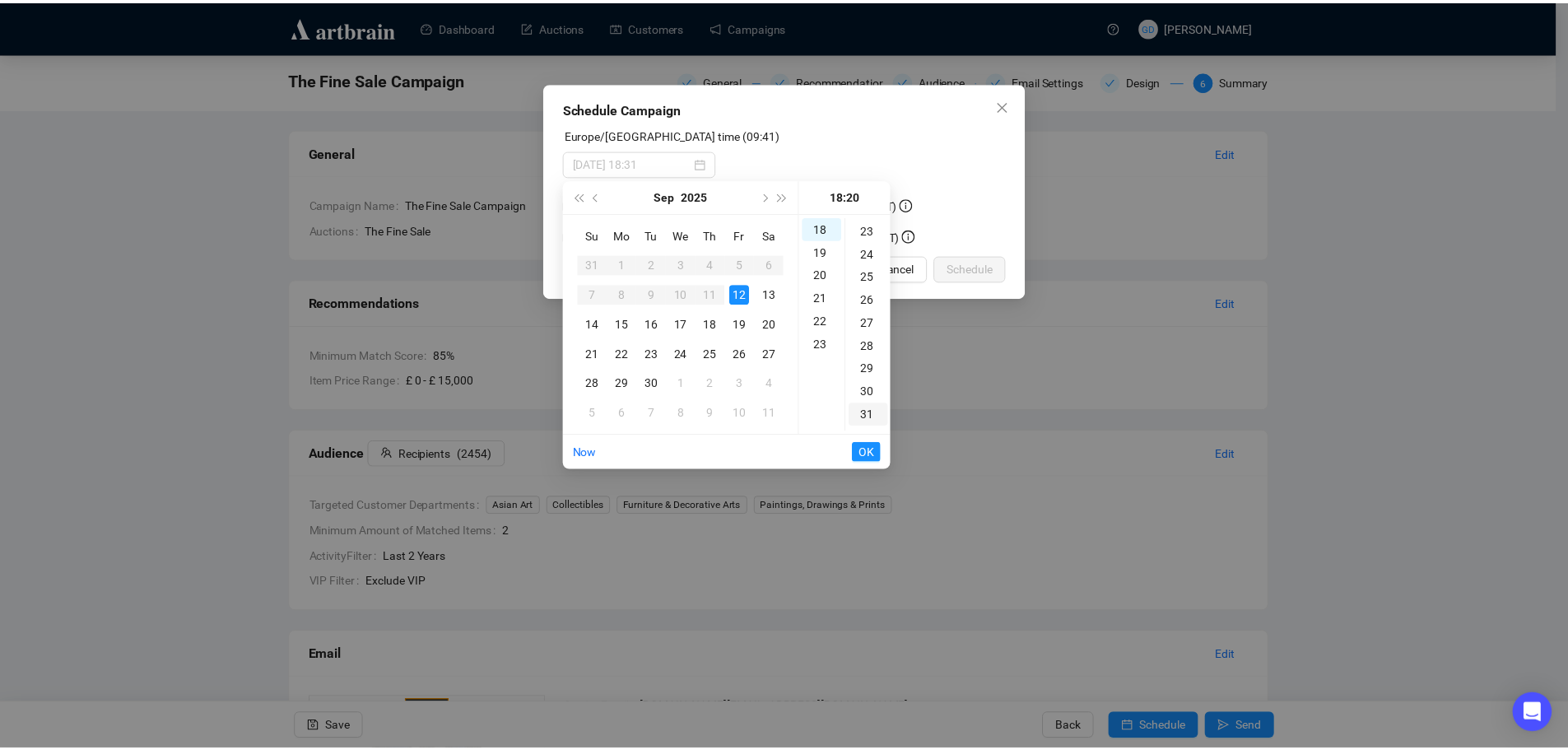
scroll to position [530, 0]
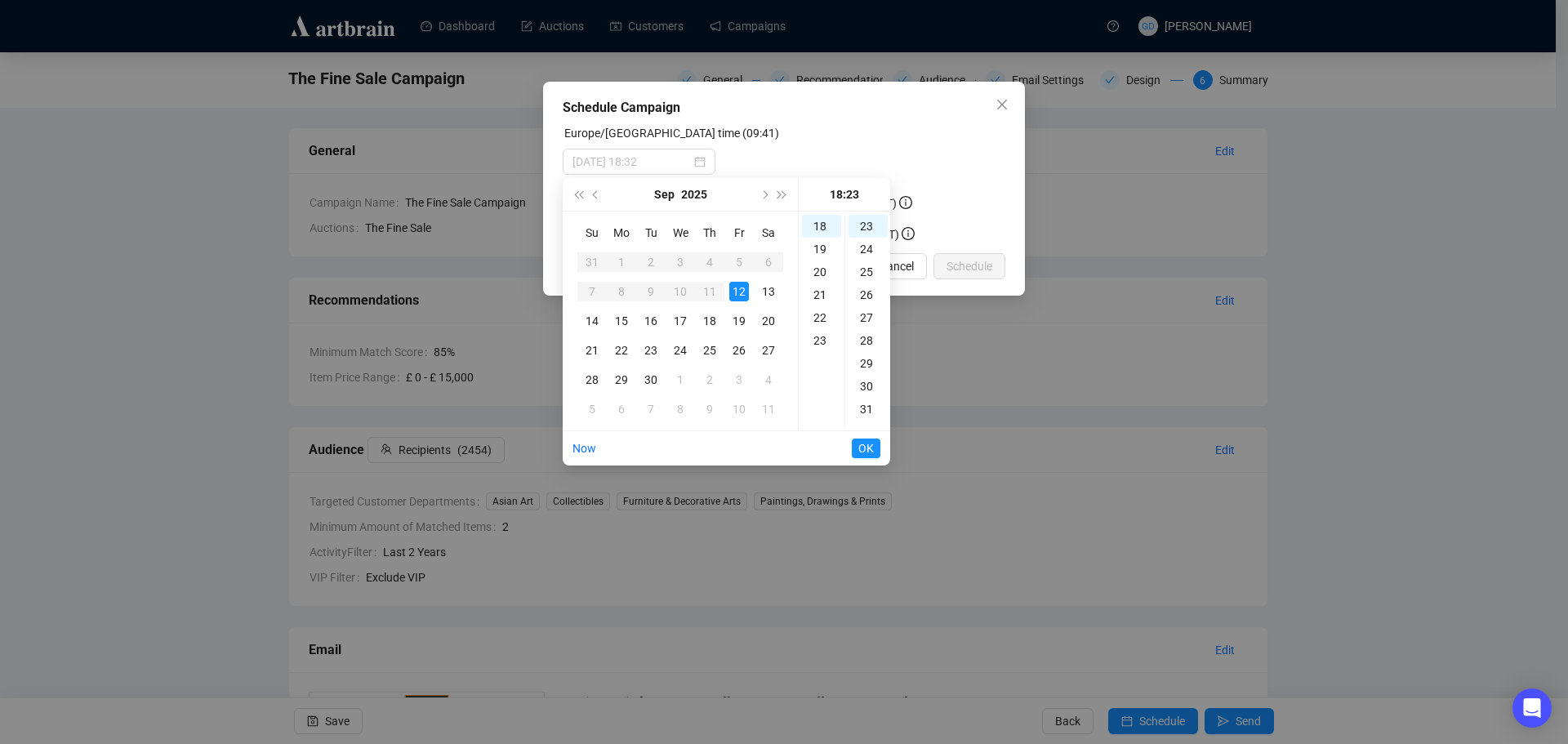
type input "[DATE] 18:23"
click at [874, 450] on button "OK" at bounding box center [866, 448] width 29 height 20
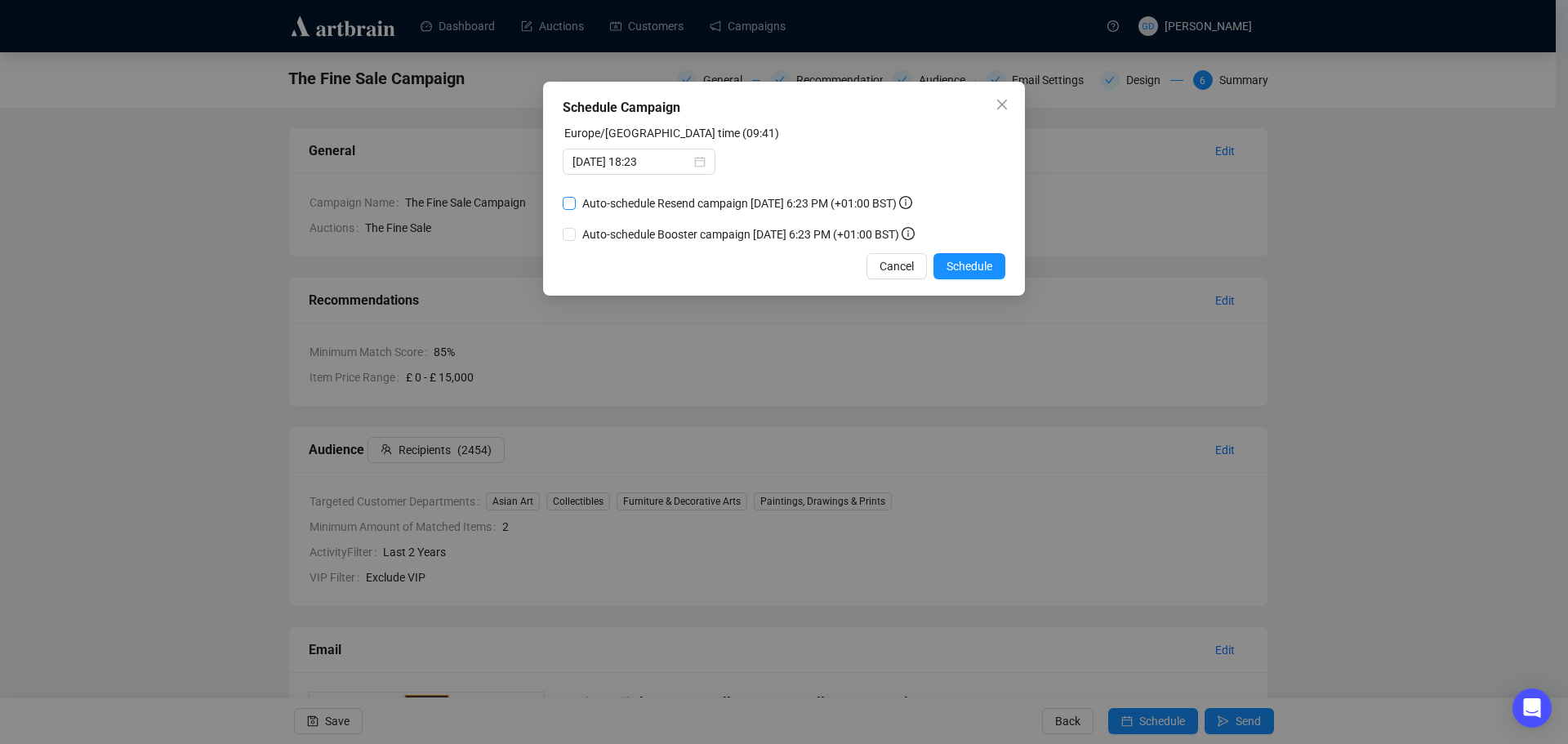
click at [602, 202] on span "Auto-schedule Resend campaign [DATE] 6:23 PM (+01:00 BST)" at bounding box center [748, 203] width 343 height 18
click at [576, 202] on input "Auto-schedule Resend campaign [DATE] 6:23 PM (+01:00 BST)" at bounding box center [568, 203] width 13 height 13
checkbox input "true"
click at [970, 260] on span "Schedule" at bounding box center [970, 266] width 46 height 18
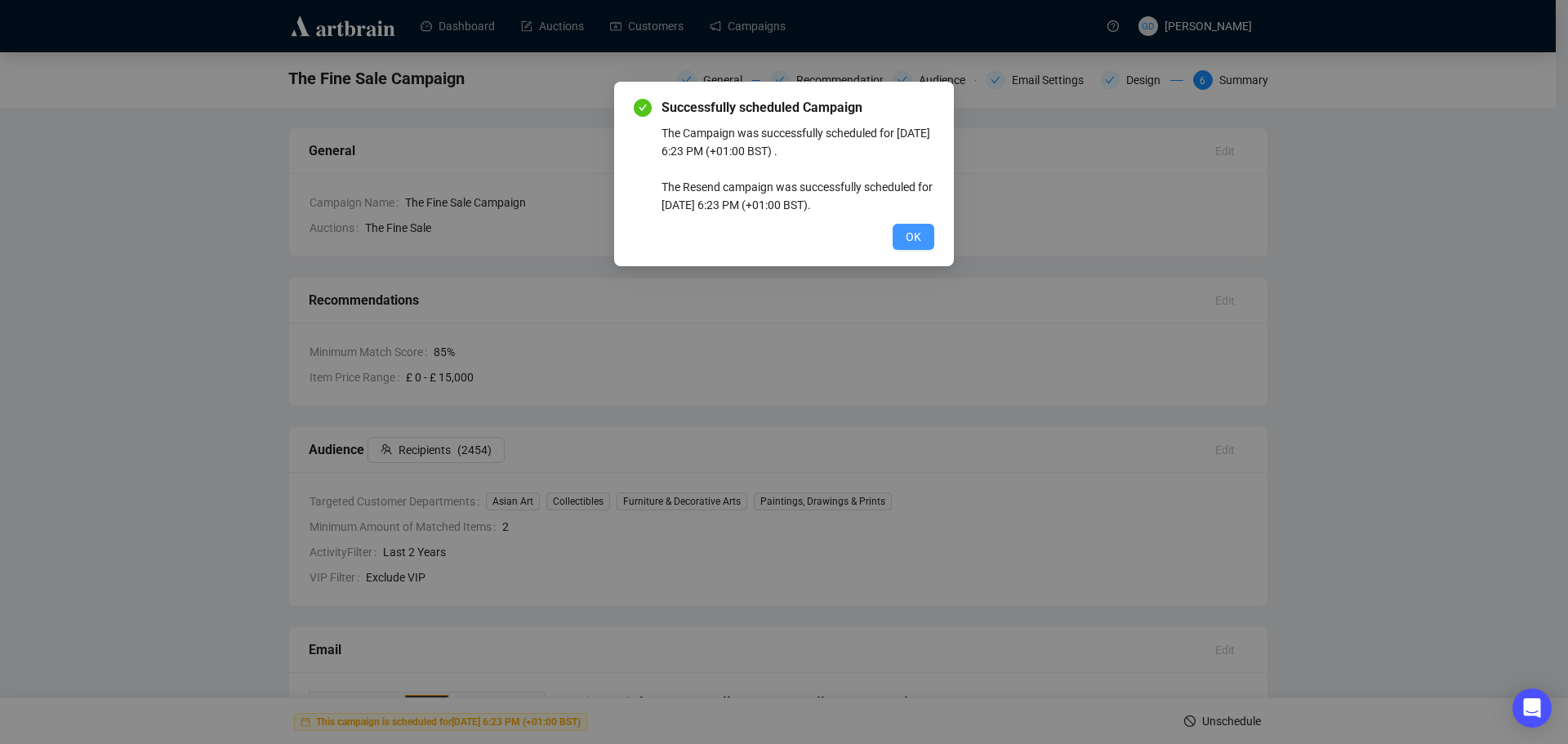
click at [909, 237] on span "OK" at bounding box center [913, 237] width 15 height 18
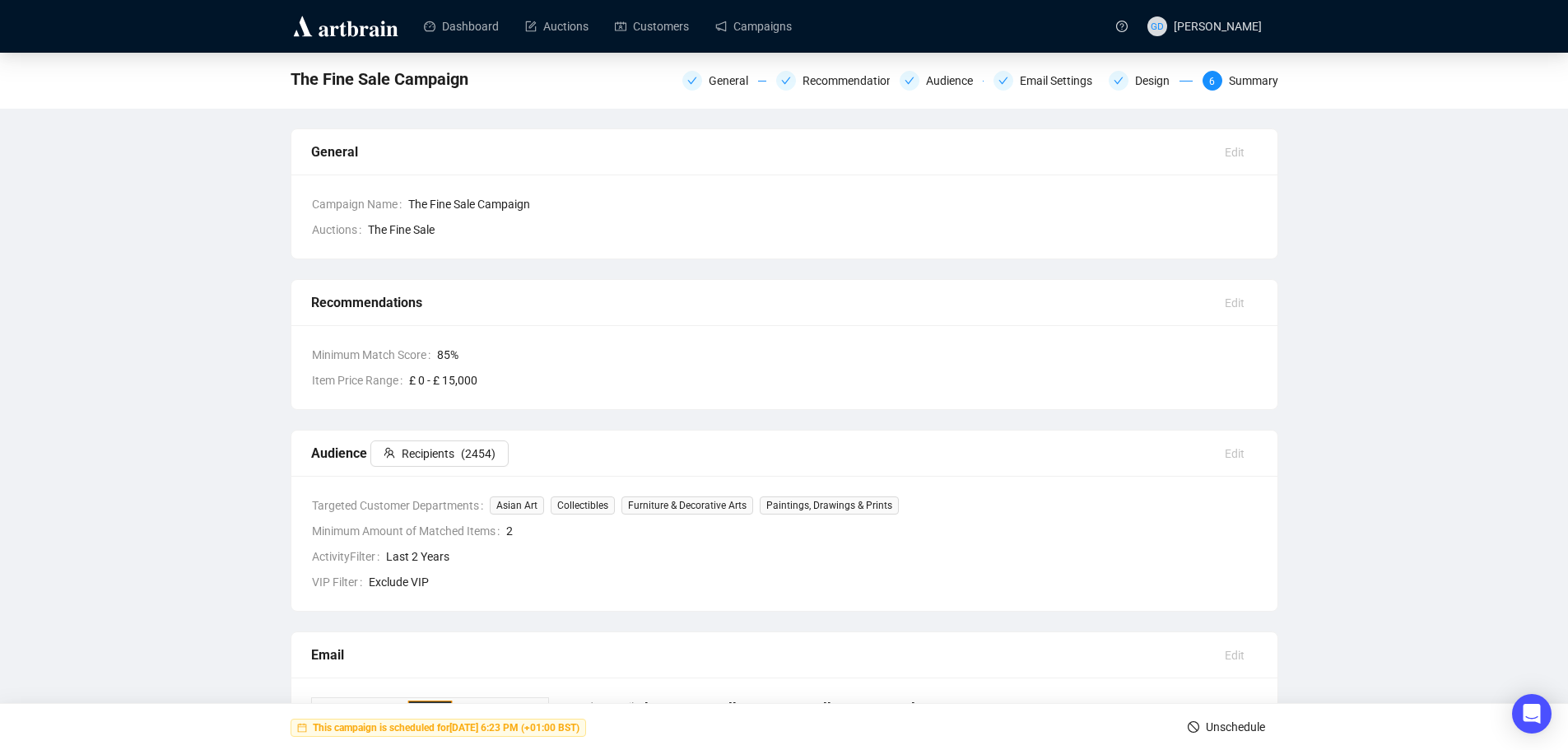
click at [333, 21] on img at bounding box center [345, 26] width 110 height 27
